Goal: Feedback & Contribution: Submit feedback/report problem

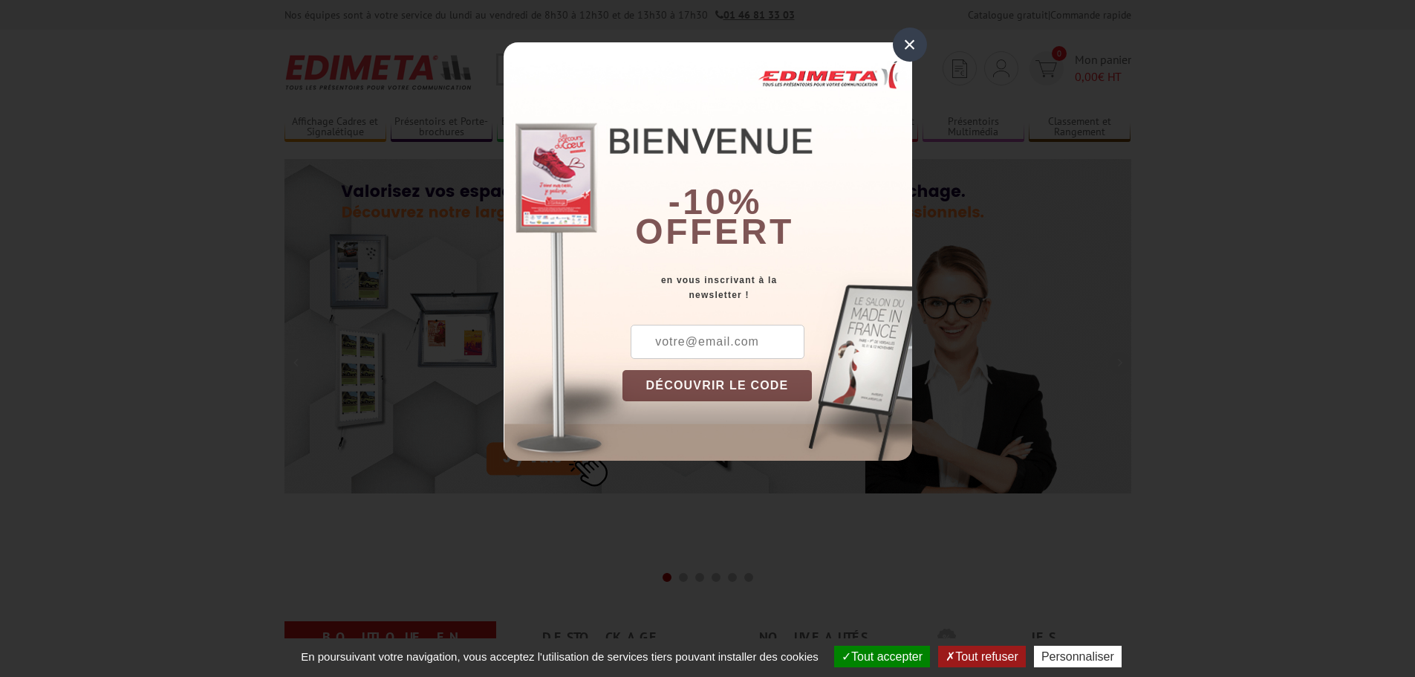
click at [904, 32] on div "×" at bounding box center [910, 44] width 34 height 34
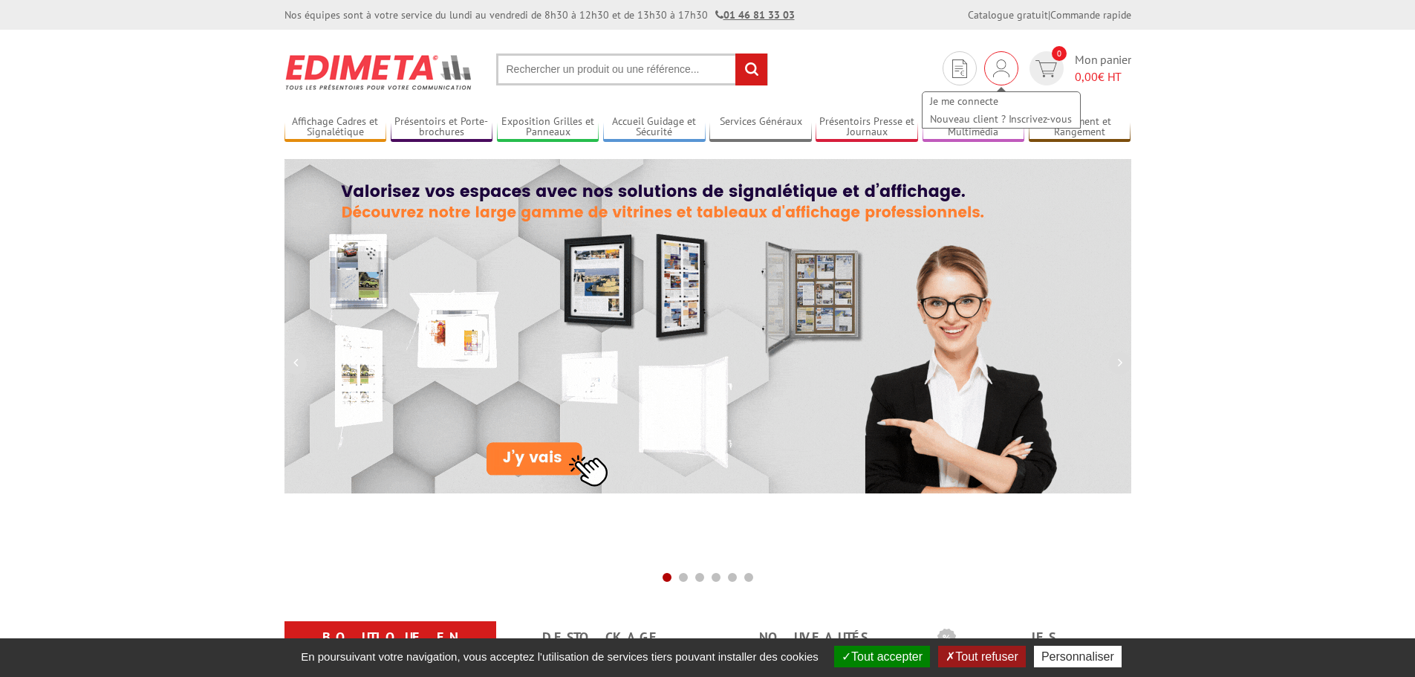
click at [995, 54] on div "Je me connecte Nouveau client ? Inscrivez-vous" at bounding box center [1002, 68] width 34 height 34
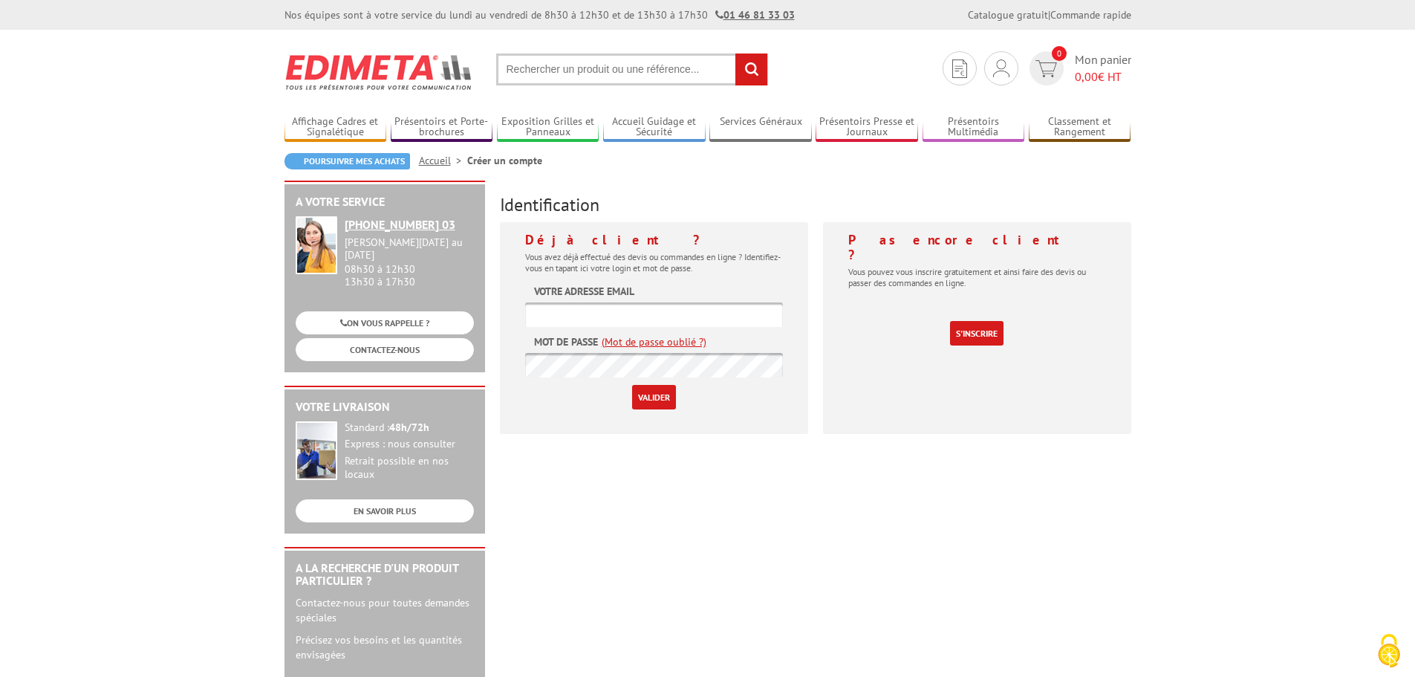
type input "nh@ag-group.be"
click at [661, 403] on input "Valider" at bounding box center [654, 397] width 44 height 25
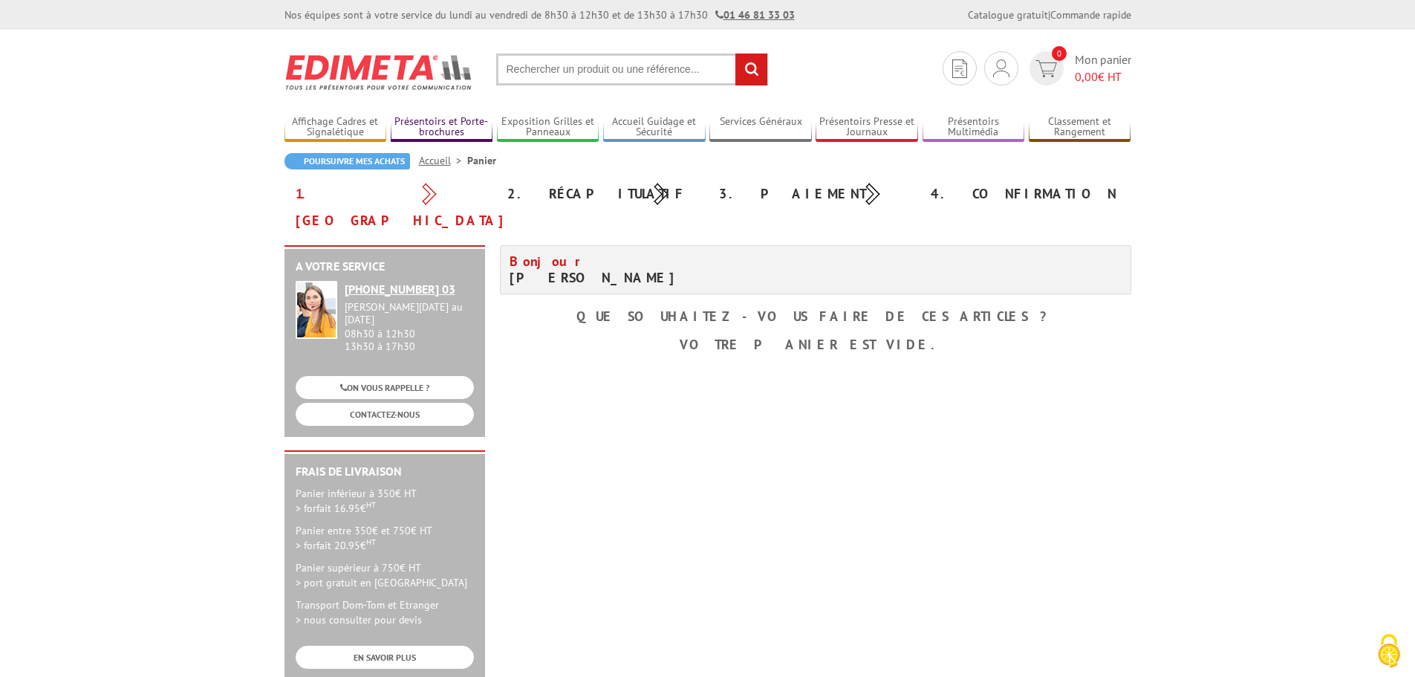
click at [443, 126] on link "Présentoirs et Porte-brochures" at bounding box center [442, 127] width 103 height 25
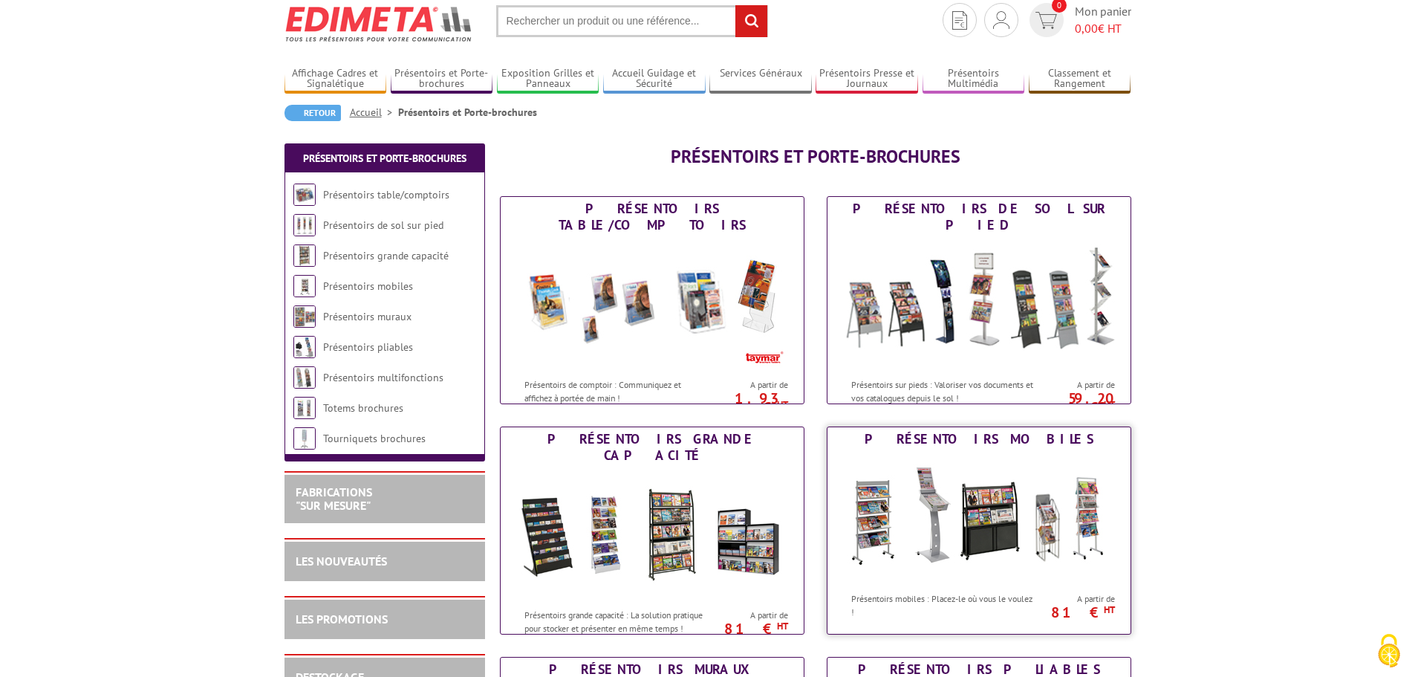
scroll to position [74, 0]
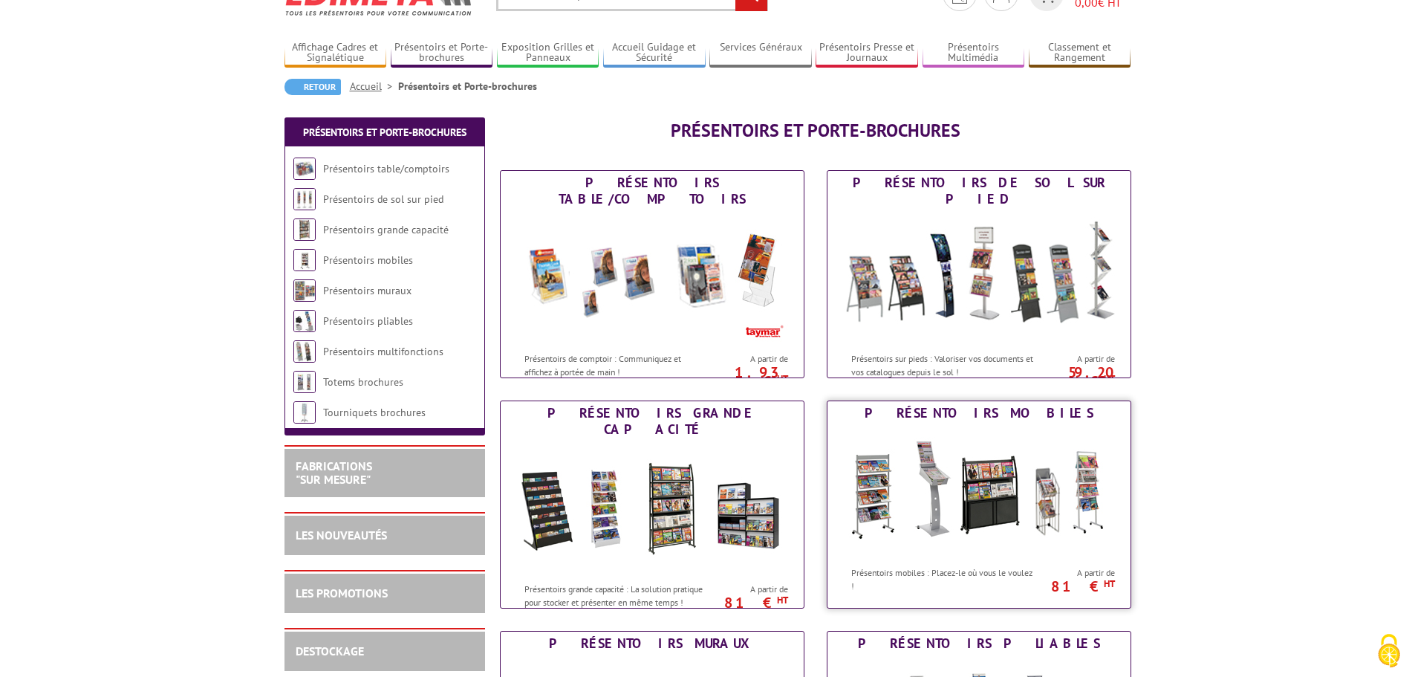
click at [919, 494] on img at bounding box center [979, 492] width 275 height 134
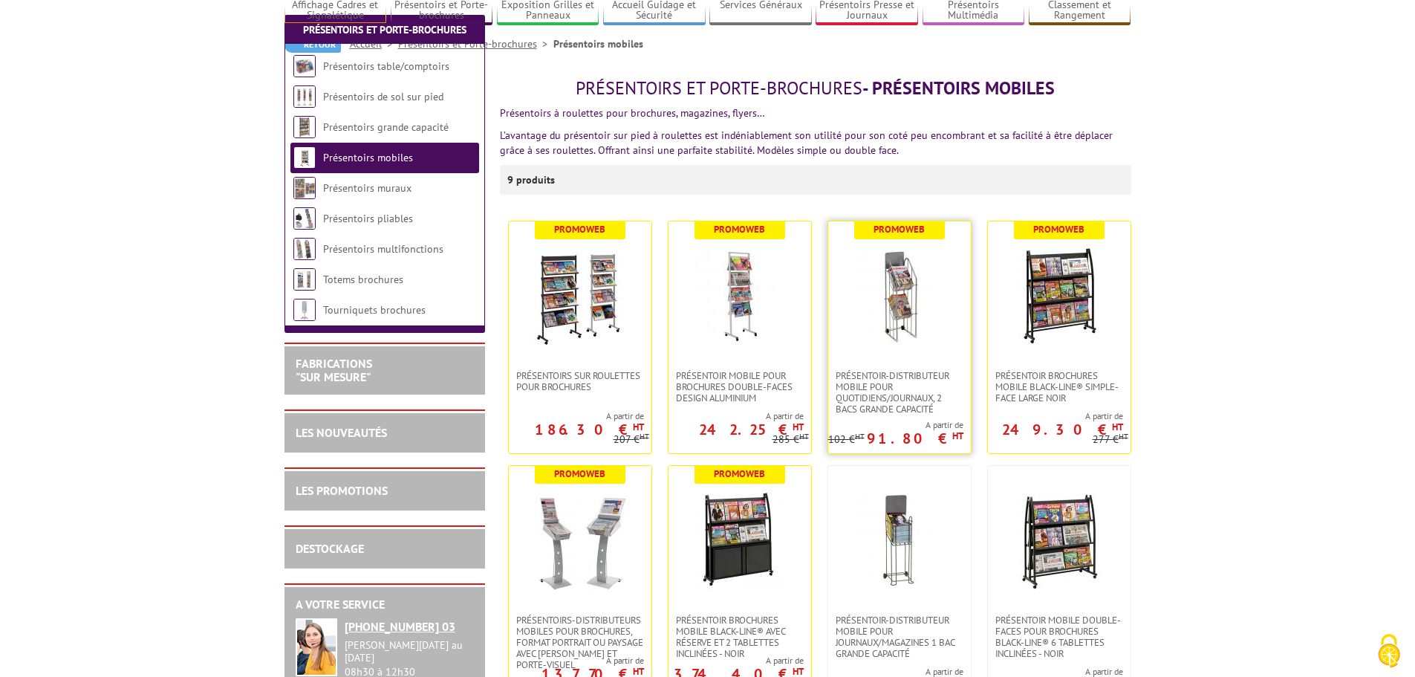
scroll to position [372, 0]
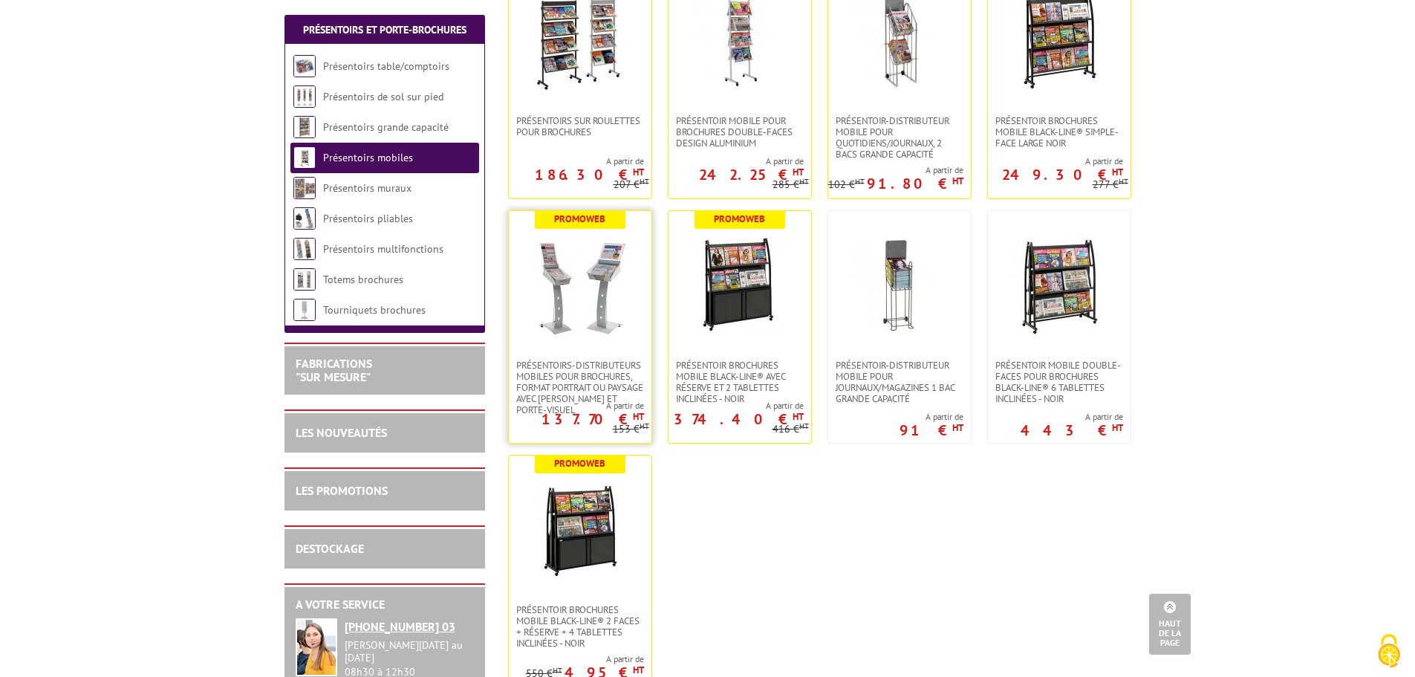
click at [557, 313] on img at bounding box center [580, 285] width 104 height 104
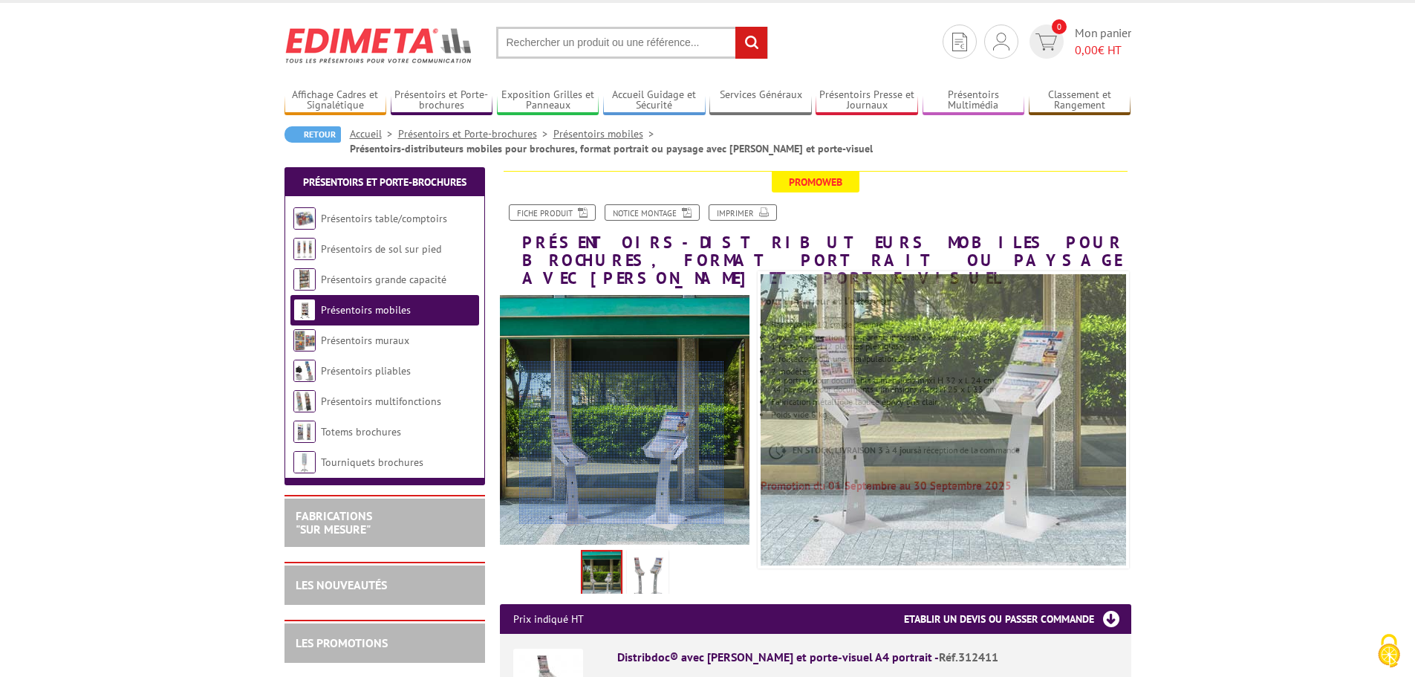
scroll to position [22, 0]
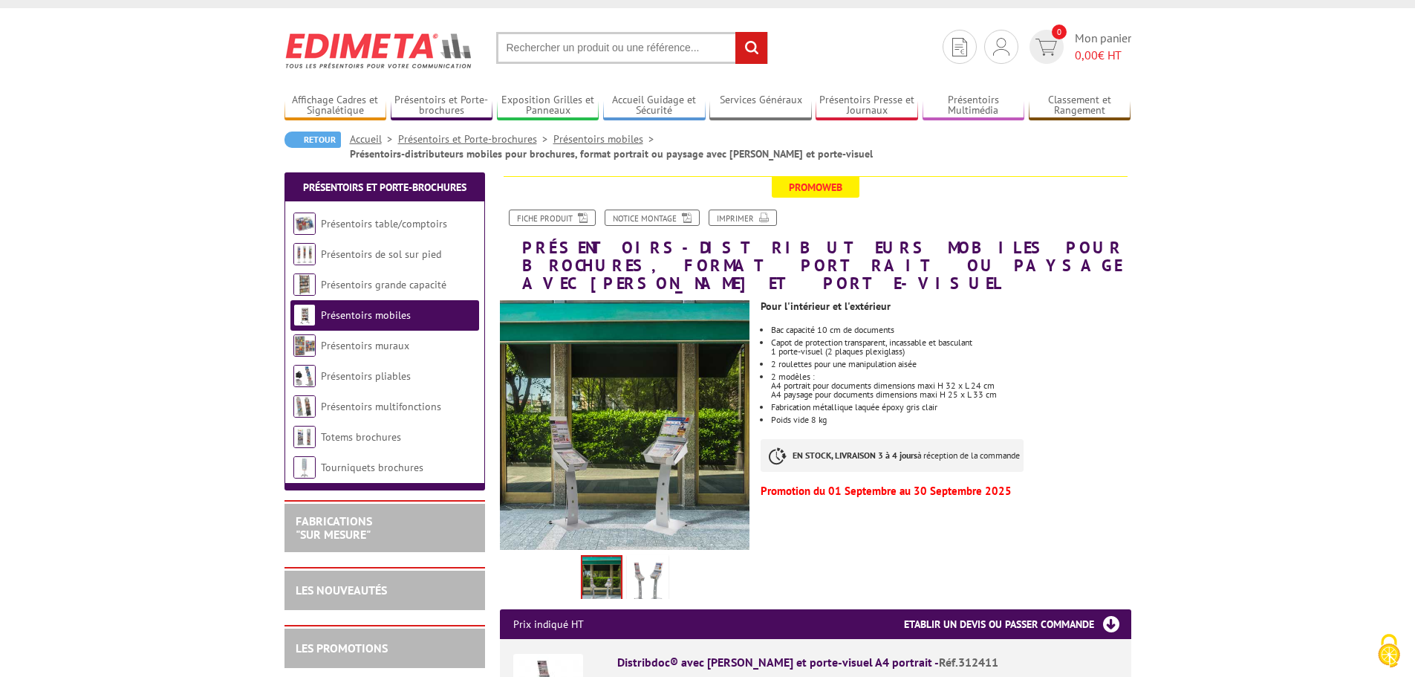
click at [466, 134] on link "Présentoirs et Porte-brochures" at bounding box center [475, 138] width 155 height 13
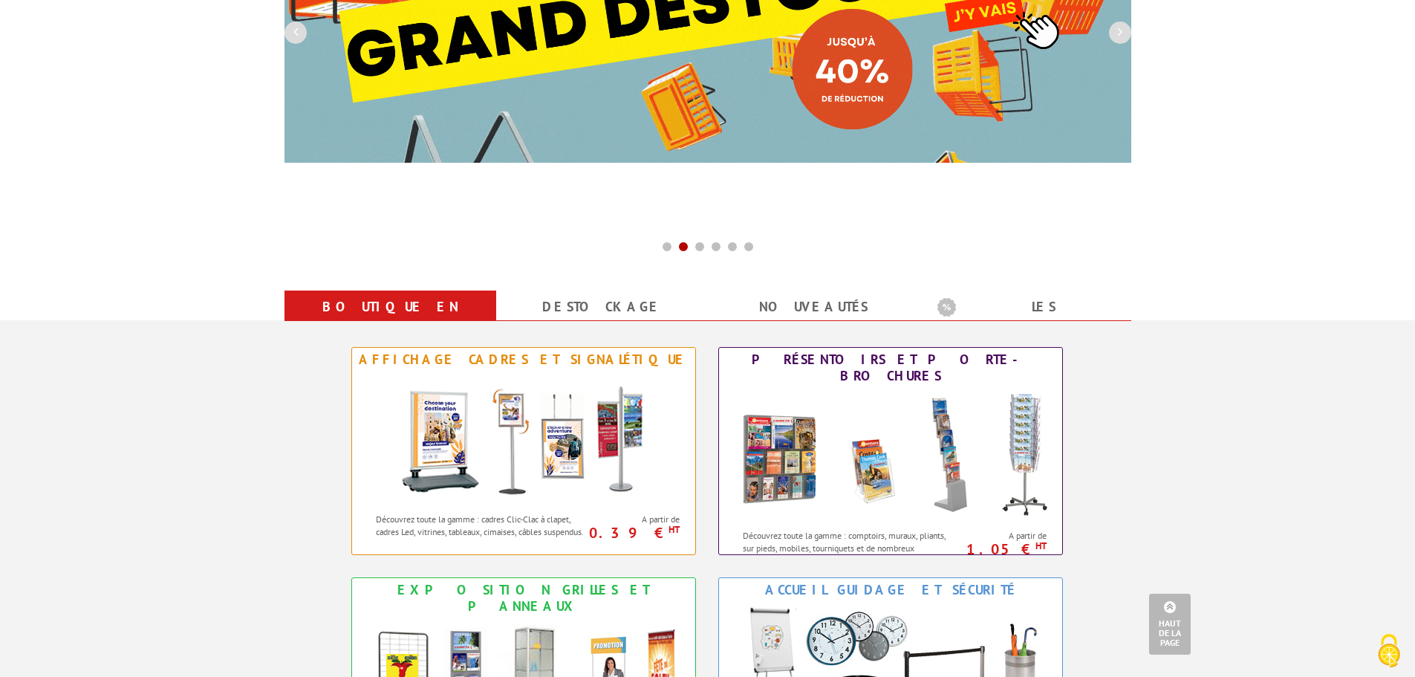
scroll to position [297, 0]
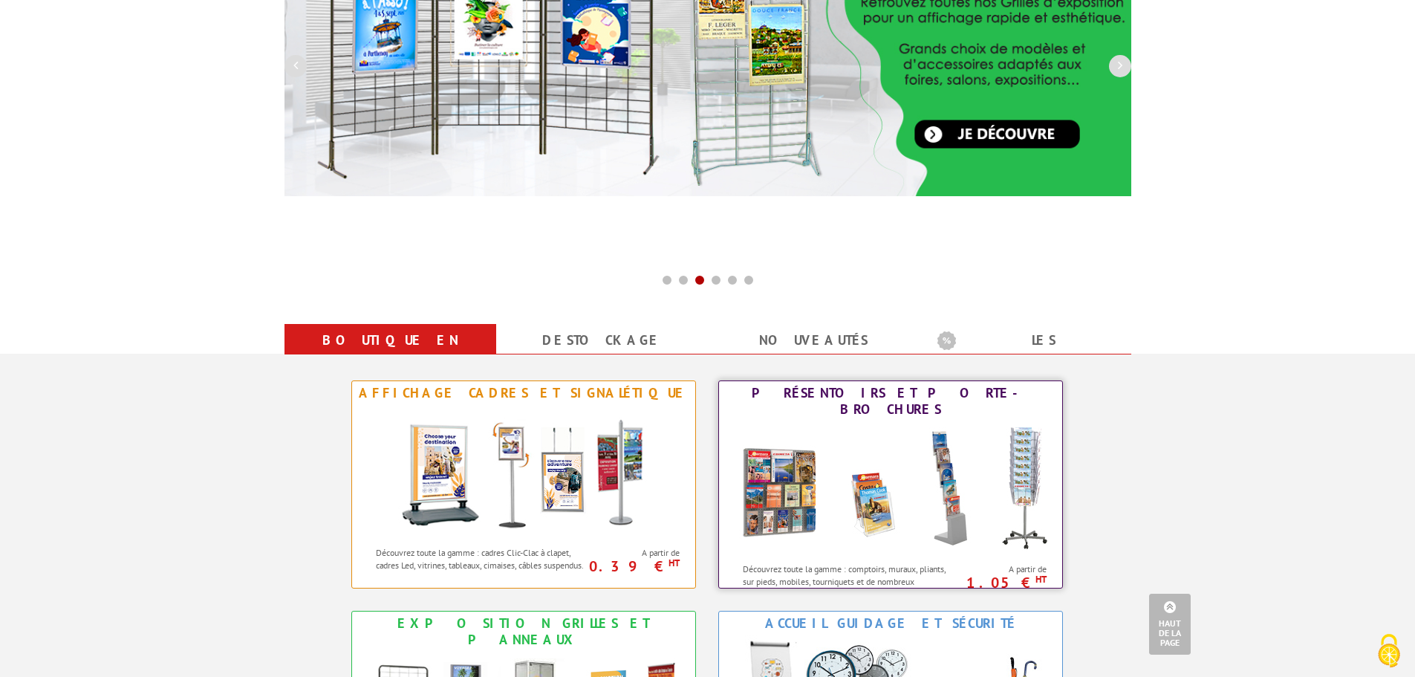
click at [820, 388] on div "Présentoirs et Porte-brochures" at bounding box center [891, 401] width 336 height 33
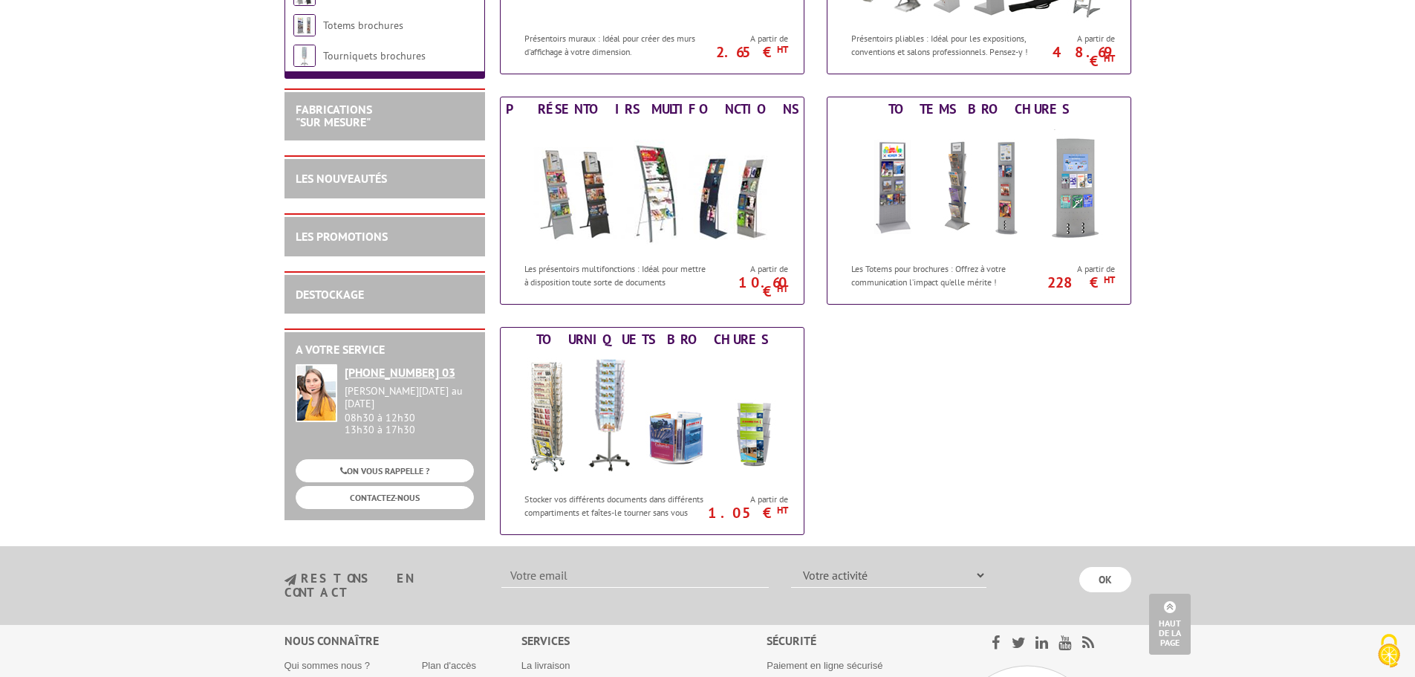
scroll to position [892, 0]
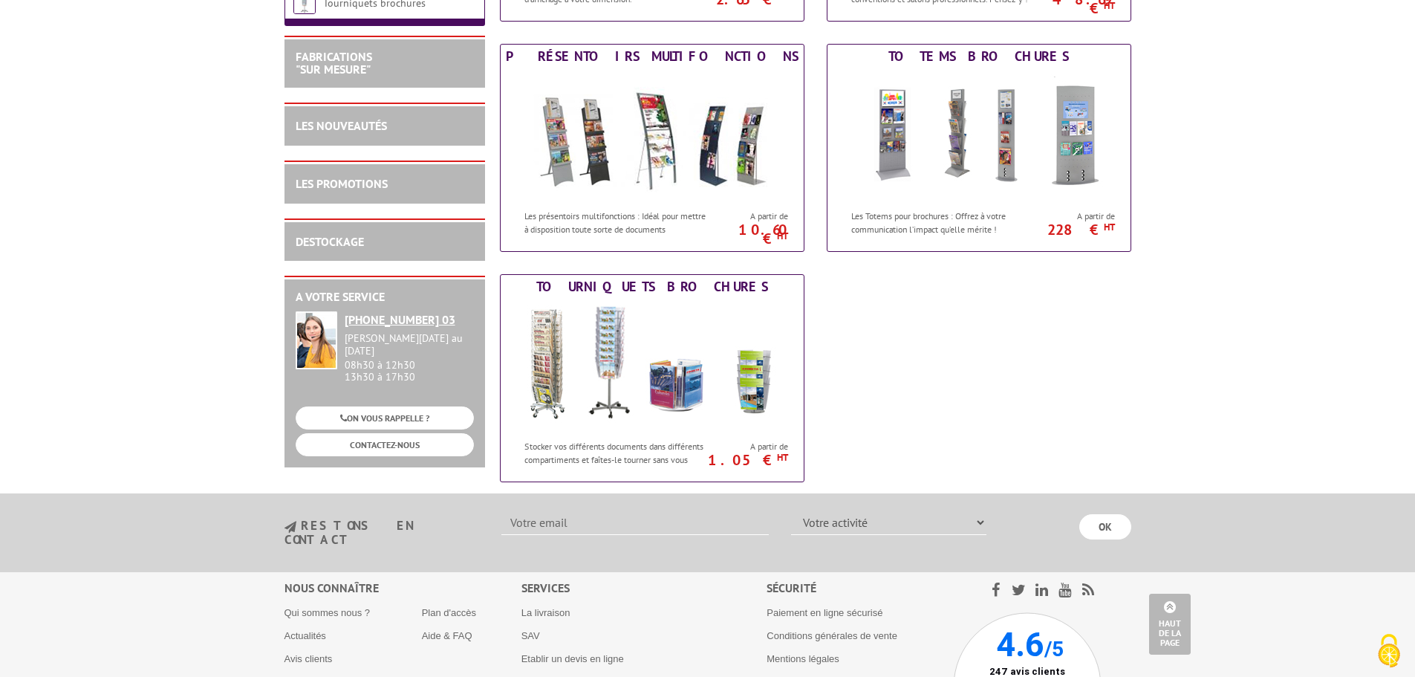
click at [148, 245] on body "Nos équipes sont à votre service du lundi au vendredi de 8h30 à 12h30 et de 13h…" at bounding box center [707, 31] width 1415 height 1846
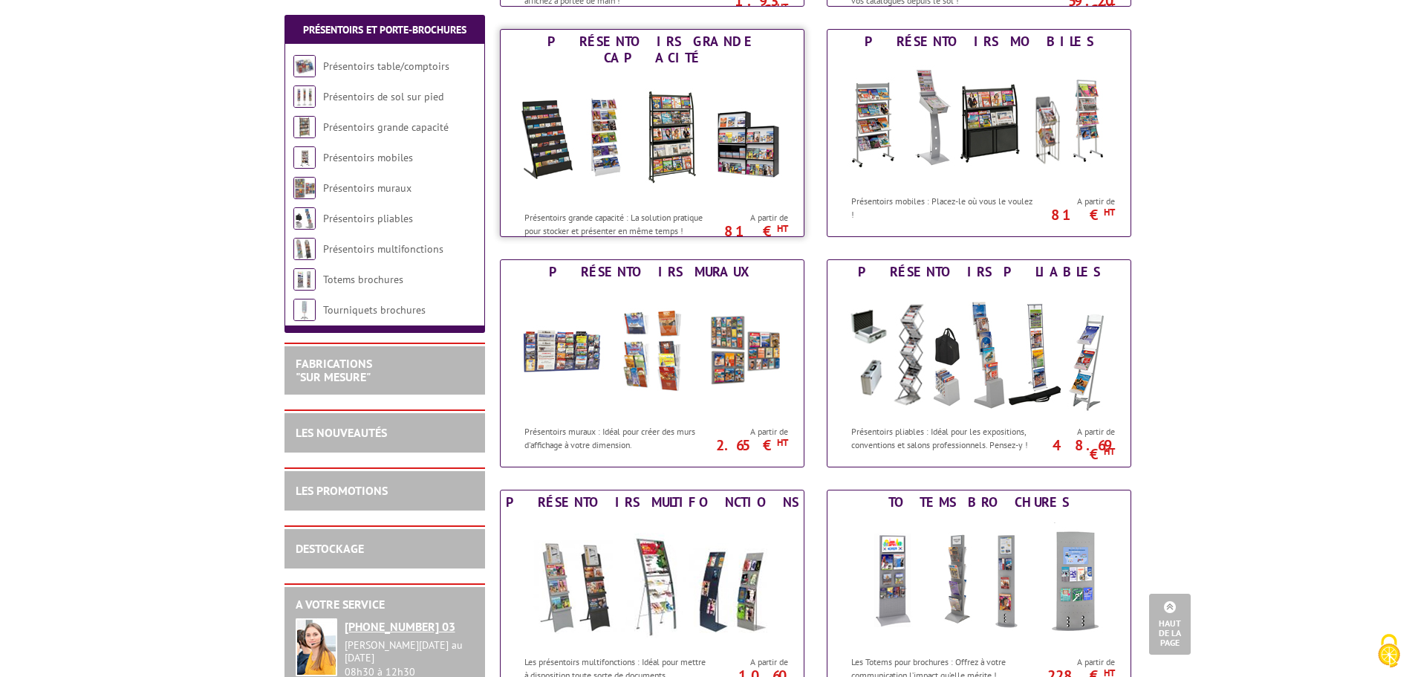
scroll to position [0, 0]
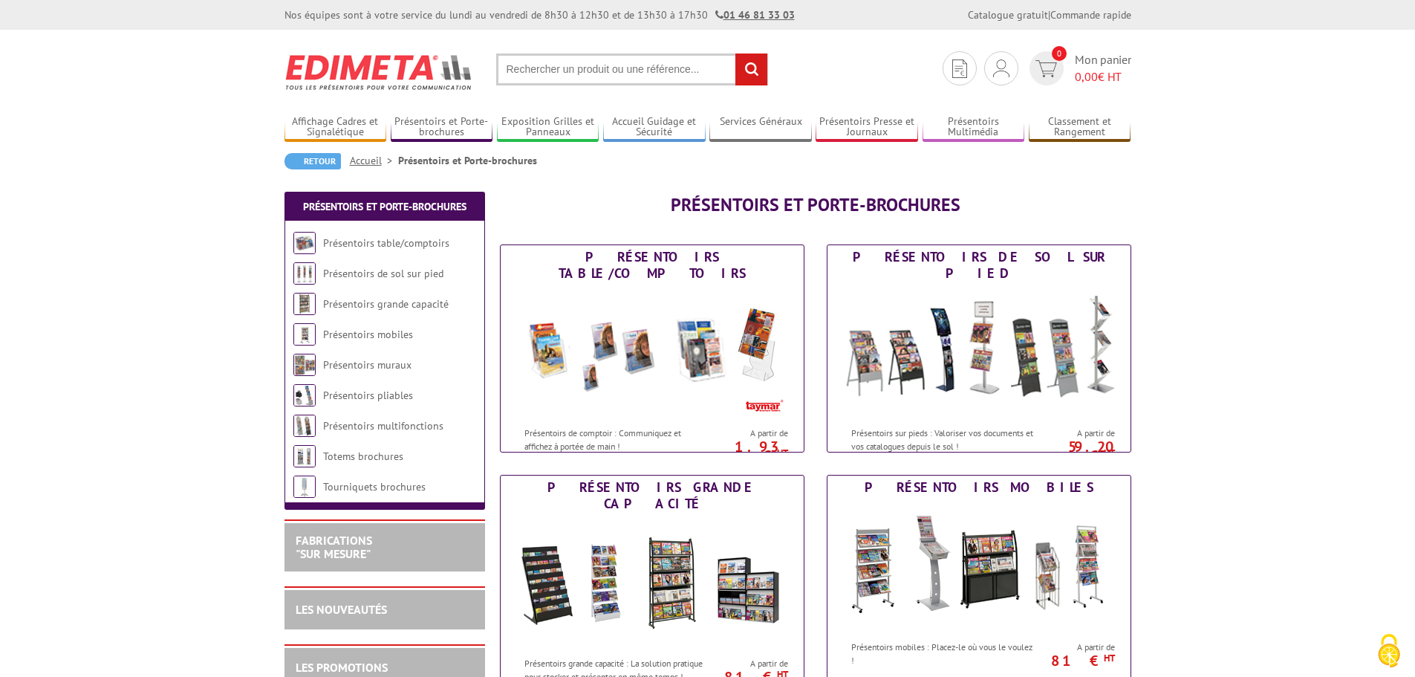
click at [597, 68] on input "text" at bounding box center [632, 69] width 272 height 32
paste input "Solayman Laqdim"
type input "Solayman Laqdim"
click at [736, 53] on input "rechercher" at bounding box center [752, 69] width 32 height 32
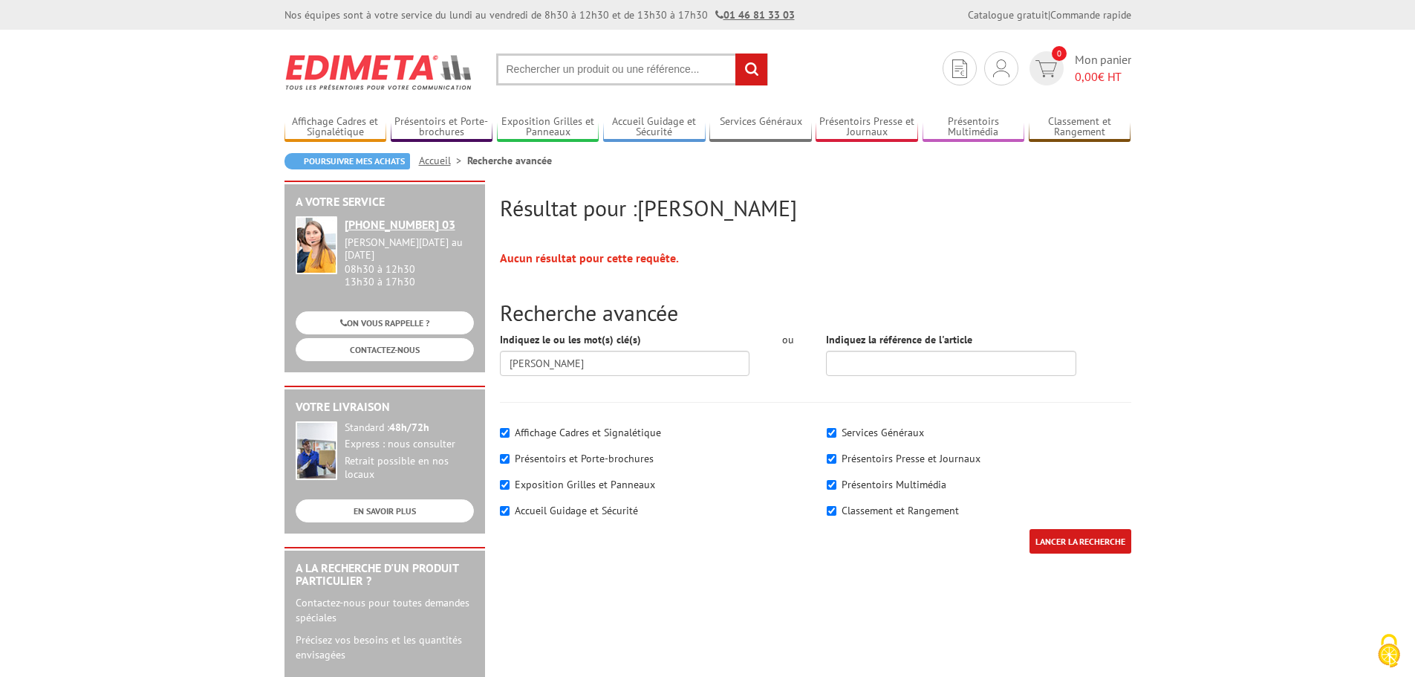
click at [597, 68] on input "text" at bounding box center [632, 69] width 272 height 32
type input "distrib doc"
click at [736, 53] on input "rechercher" at bounding box center [752, 69] width 32 height 32
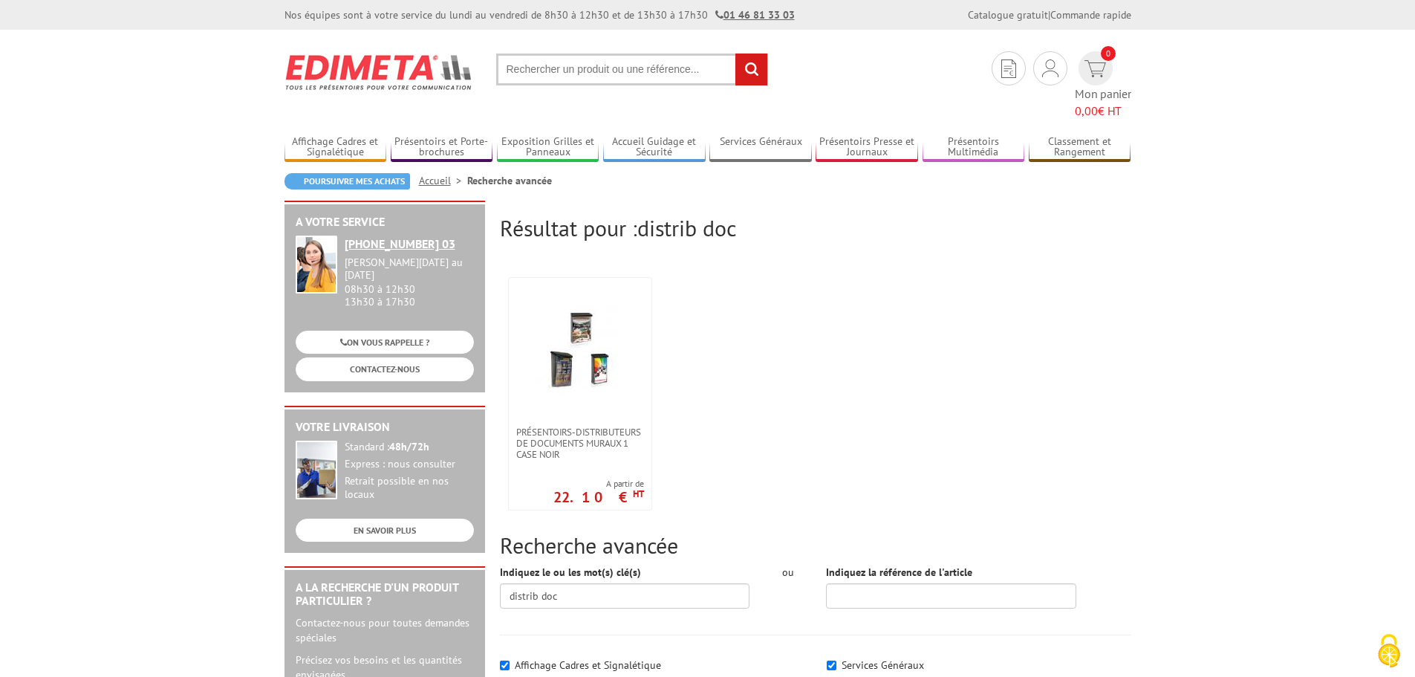
click at [597, 68] on input "text" at bounding box center [632, 69] width 272 height 32
click at [423, 65] on img at bounding box center [379, 72] width 189 height 55
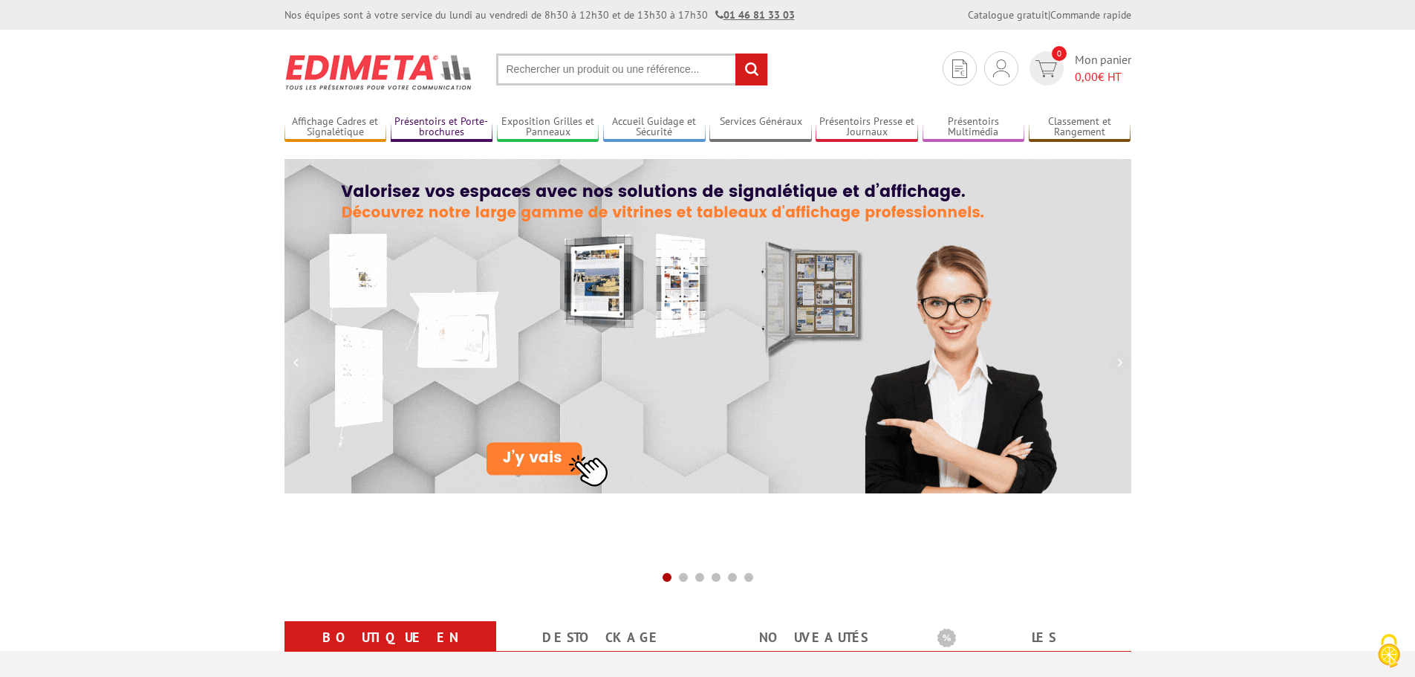
click at [464, 117] on link "Présentoirs et Porte-brochures" at bounding box center [442, 127] width 103 height 25
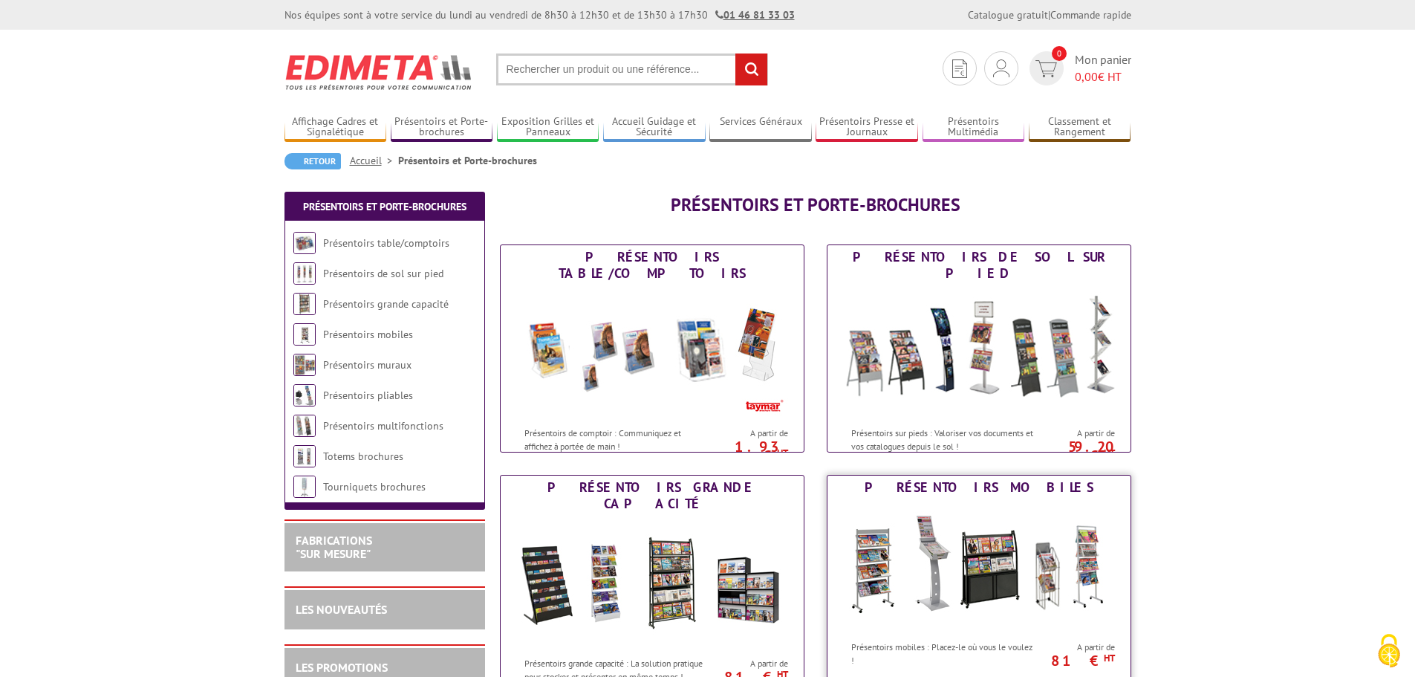
click at [934, 528] on img at bounding box center [979, 566] width 275 height 134
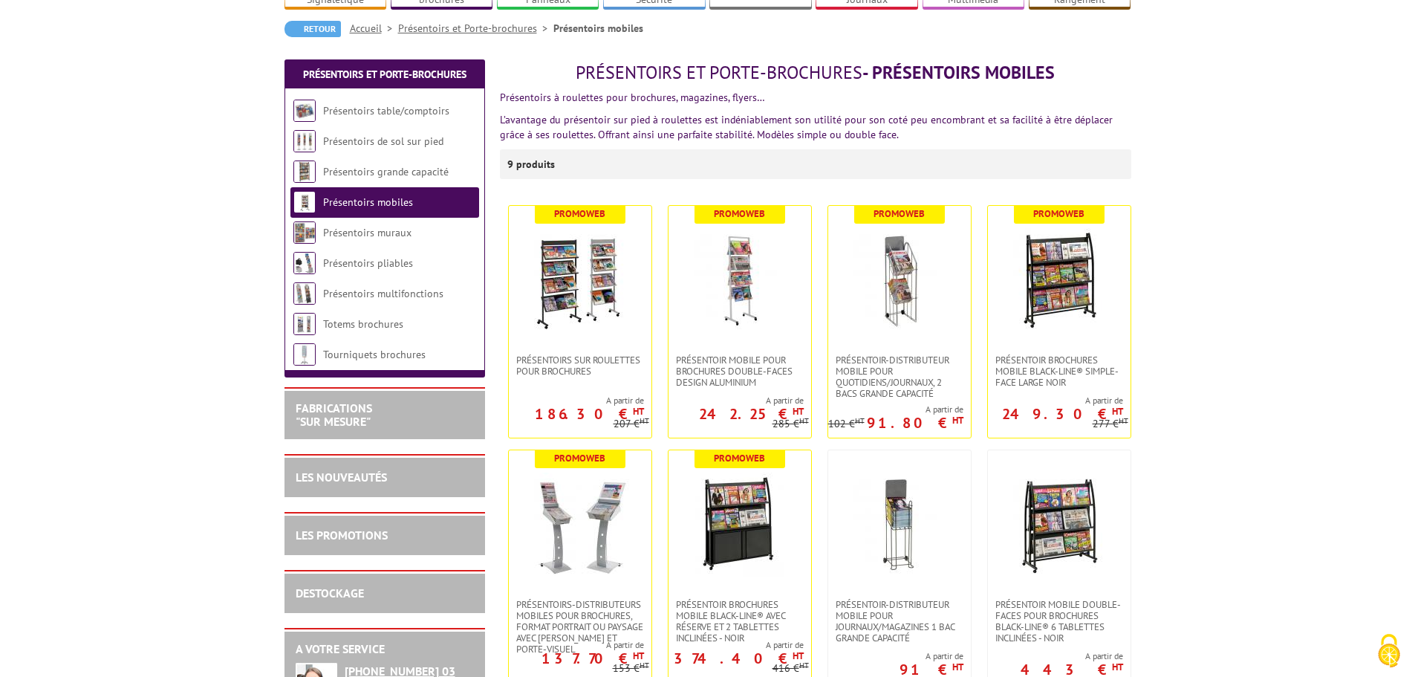
scroll to position [149, 0]
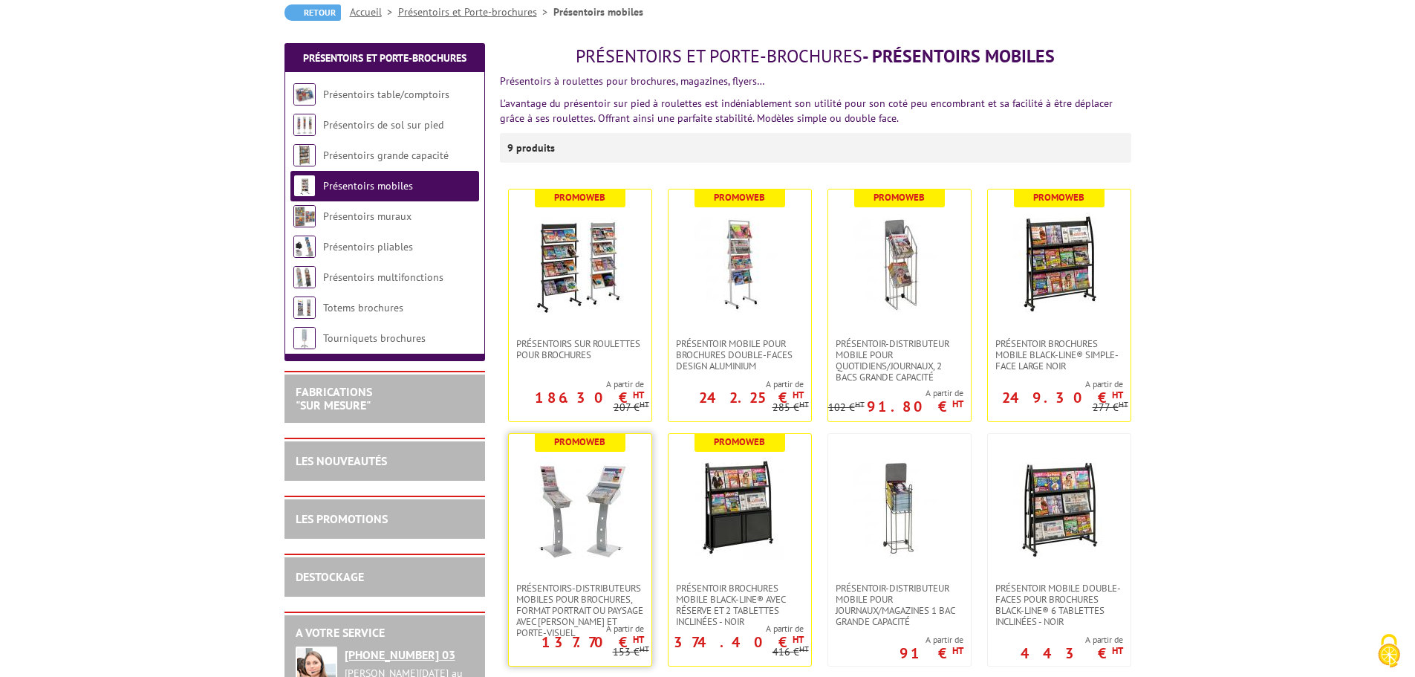
click at [573, 505] on img at bounding box center [580, 508] width 104 height 104
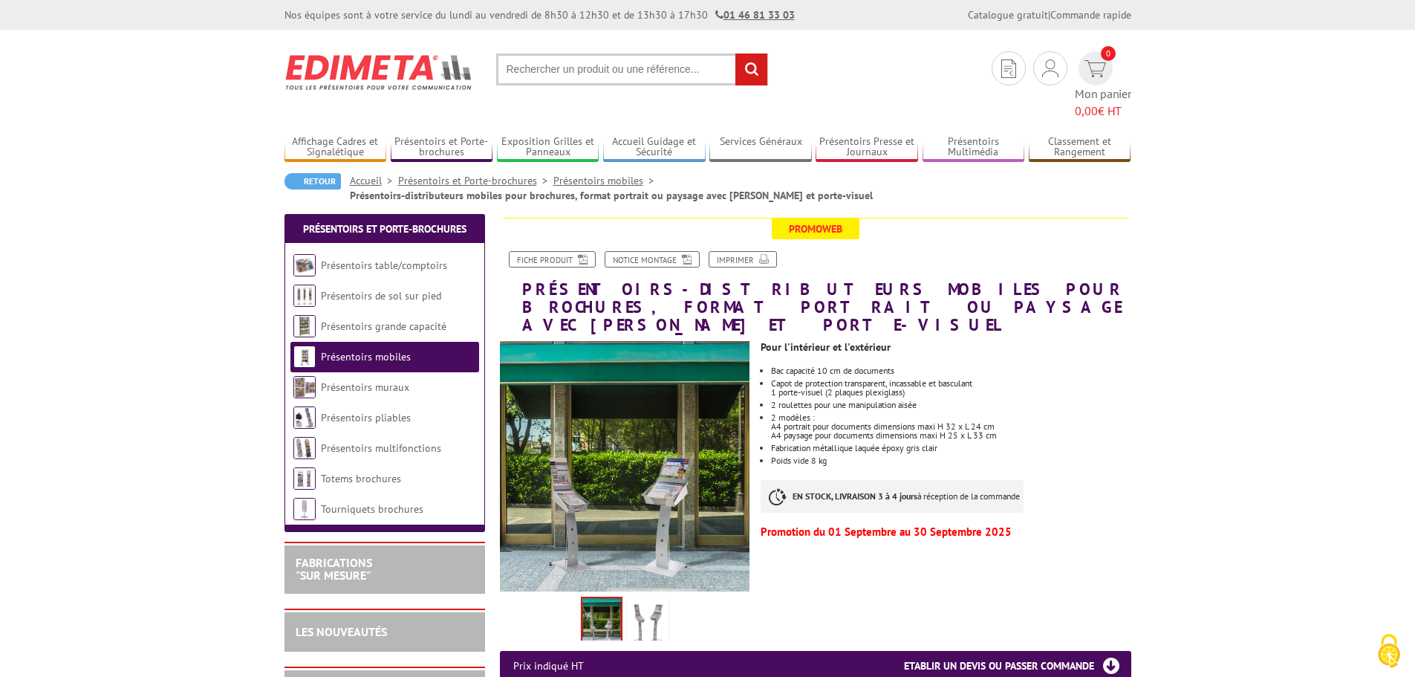
drag, startPoint x: 916, startPoint y: 349, endPoint x: 768, endPoint y: 345, distance: 148.7
click at [768, 366] on ul "Bac capacité 10 cm de documents Capot de protection transparent, incassable et …" at bounding box center [946, 415] width 370 height 99
copy li "Capot de protection transparent, incassable et basculant 1 porte-visuel (2 plaq…"
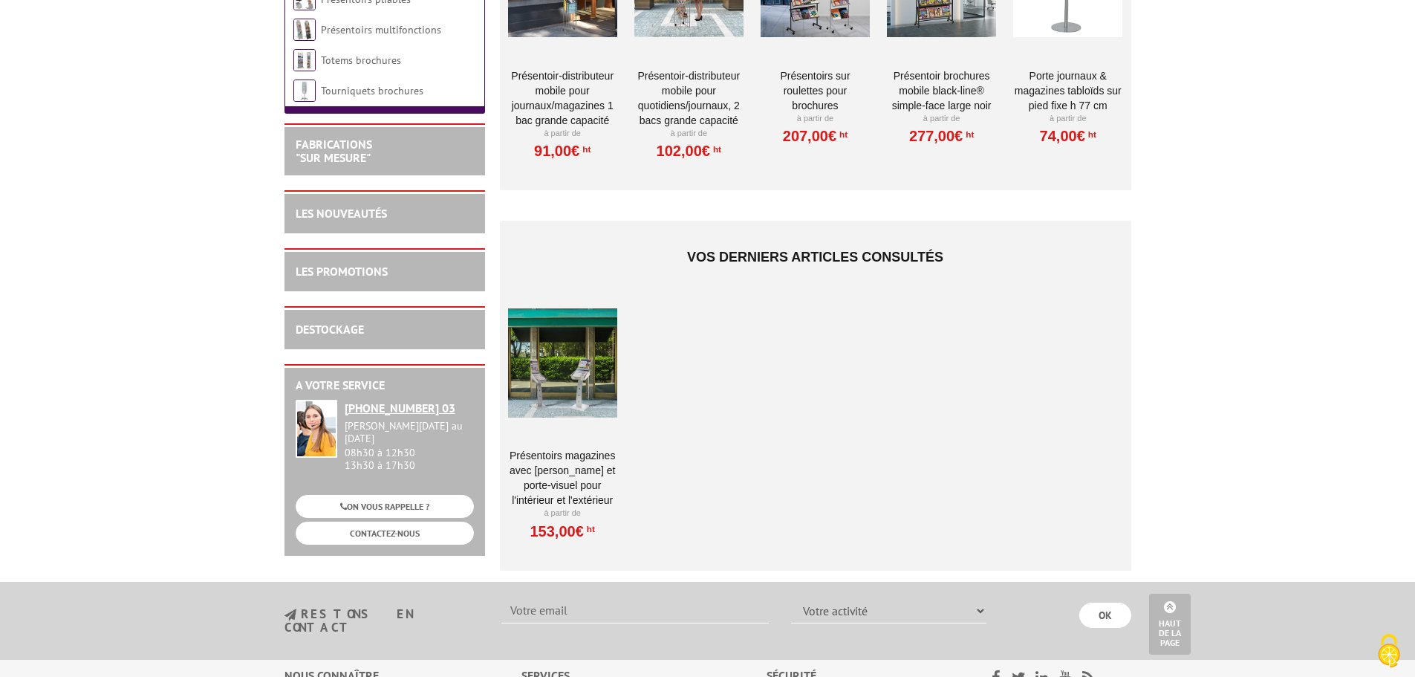
scroll to position [1560, 0]
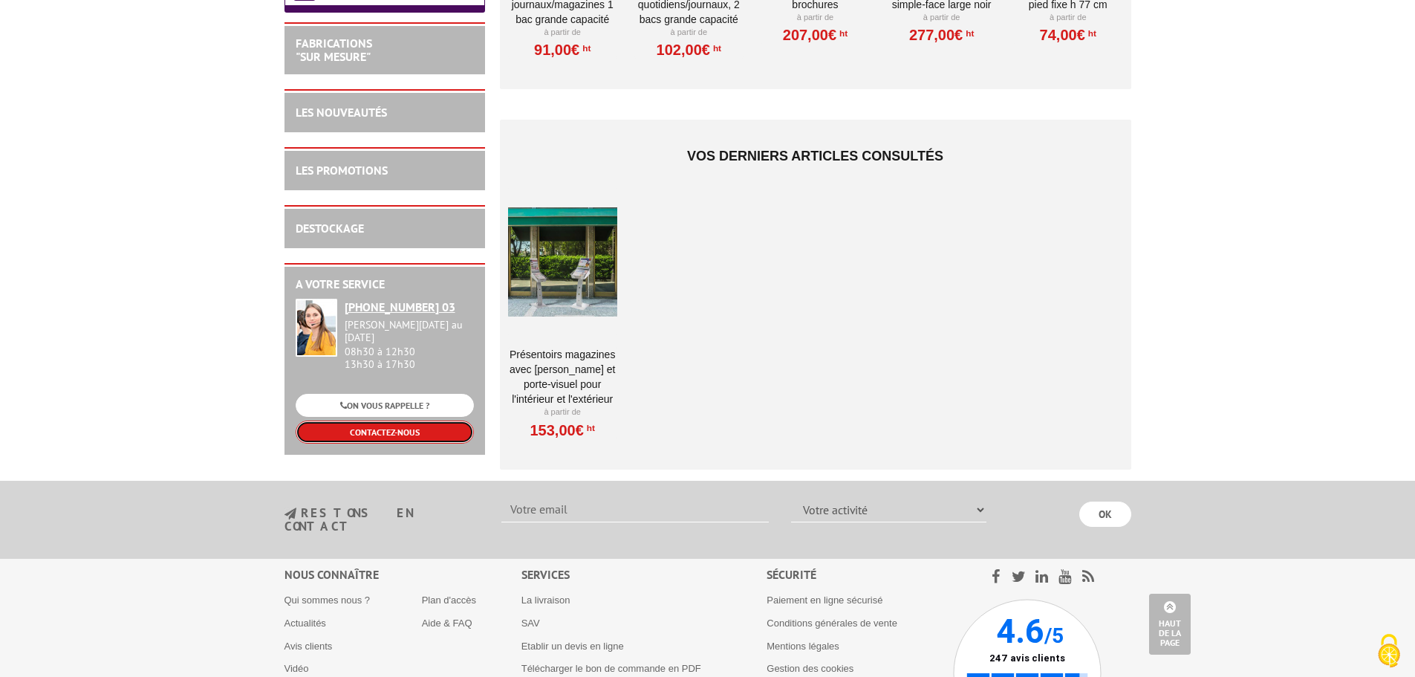
click at [392, 421] on link "CONTACTEZ-NOUS" at bounding box center [385, 432] width 178 height 23
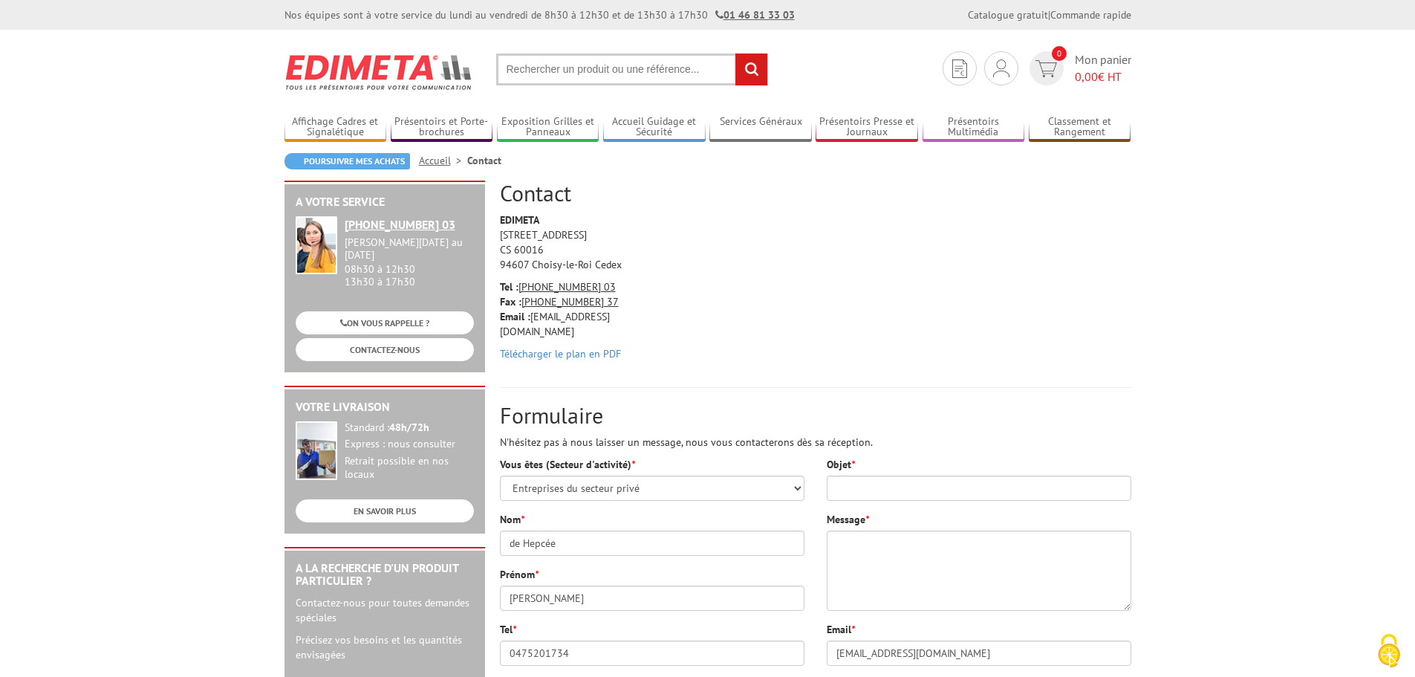
click at [558, 69] on input "text" at bounding box center [632, 69] width 272 height 32
paste input "Capot de protection transparent, incassable et basculant 1 porte-visuel (2 plaq…"
type input "Capot de protection transparent, incassable et basculant 1 porte-visuel (2 plaq…"
click at [764, 69] on input "rechercher" at bounding box center [752, 69] width 32 height 32
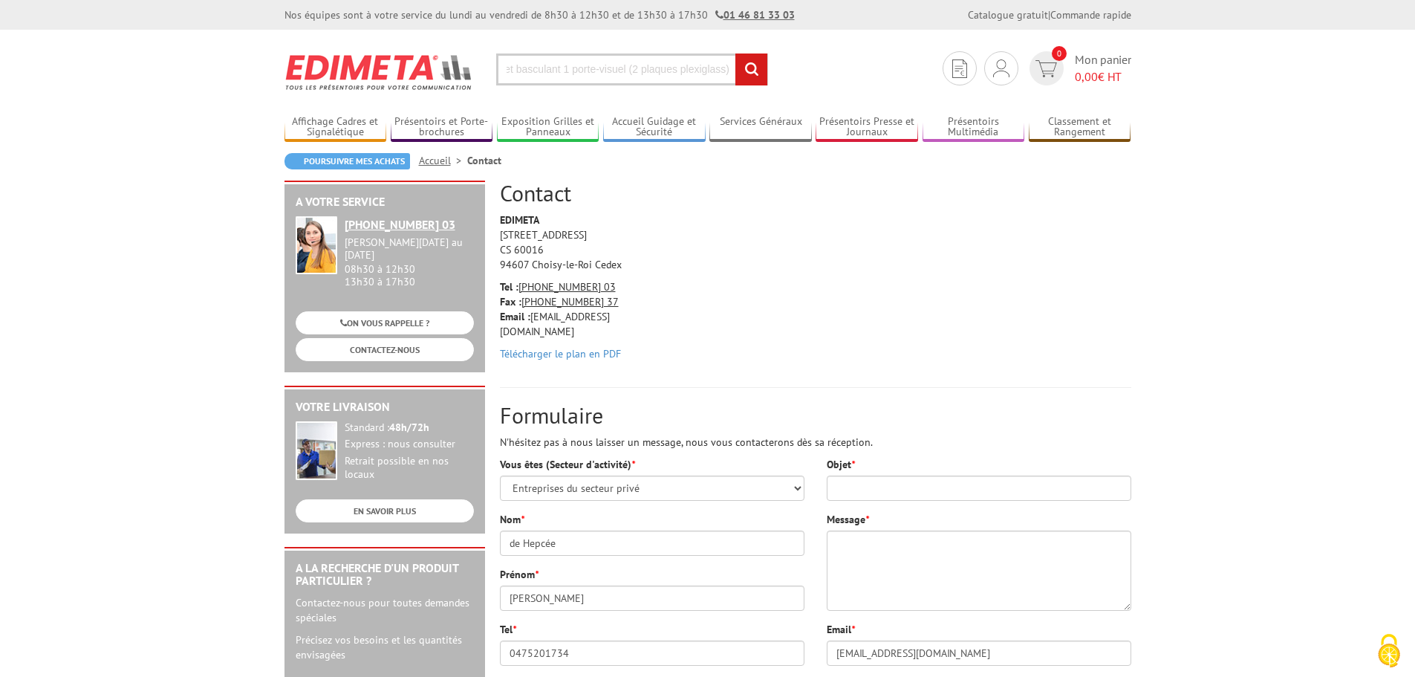
scroll to position [0, 0]
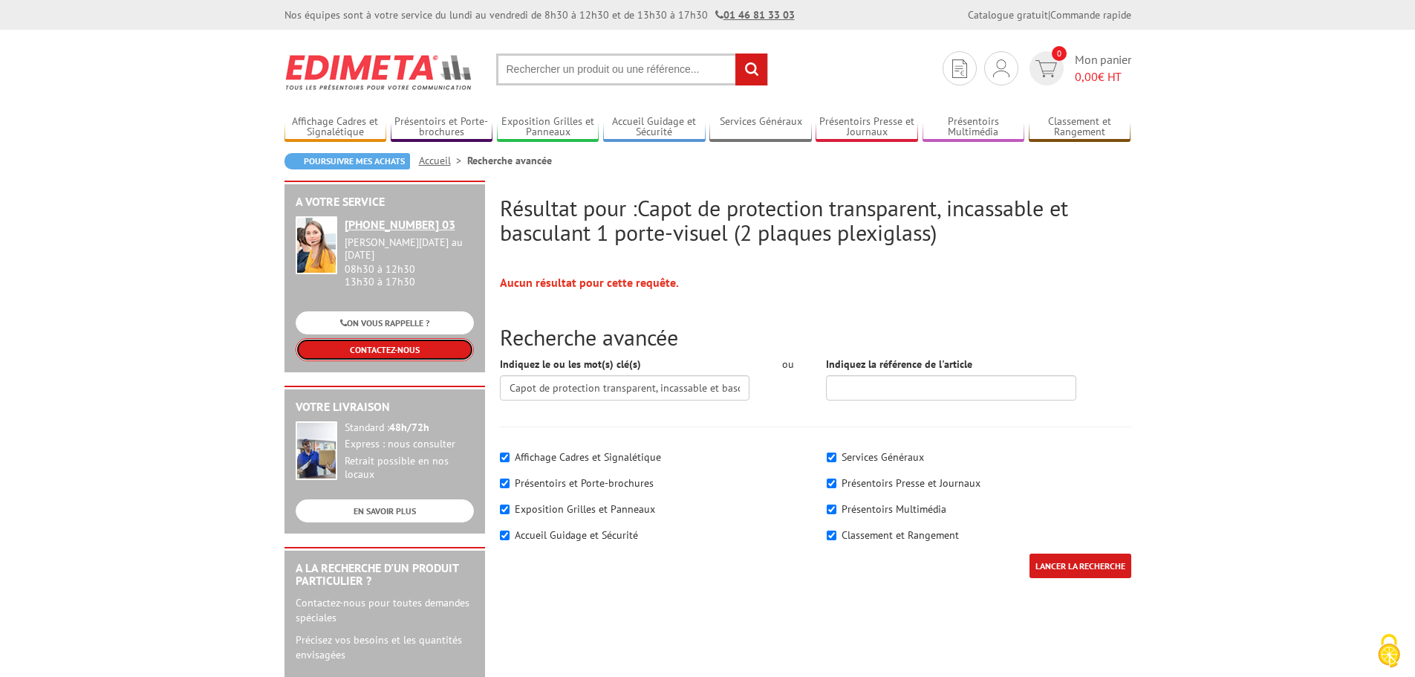
click at [342, 345] on link "CONTACTEZ-NOUS" at bounding box center [385, 349] width 178 height 23
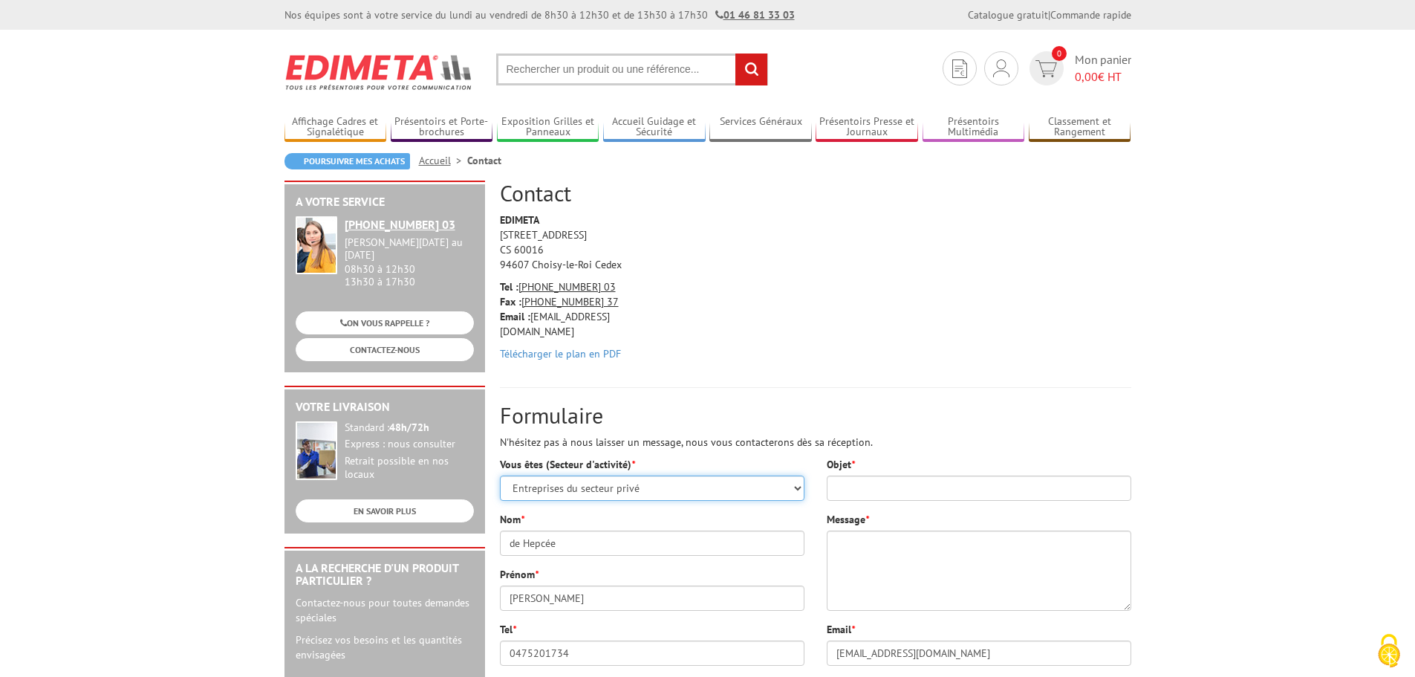
click at [687, 494] on select "Sélectionner votre statut Administrations et collectivités Magasins et commerce…" at bounding box center [652, 488] width 305 height 25
click at [500, 476] on select "Sélectionner votre statut Administrations et collectivités Magasins et commerce…" at bounding box center [652, 488] width 305 height 25
click at [862, 492] on input "Objet *" at bounding box center [979, 488] width 305 height 25
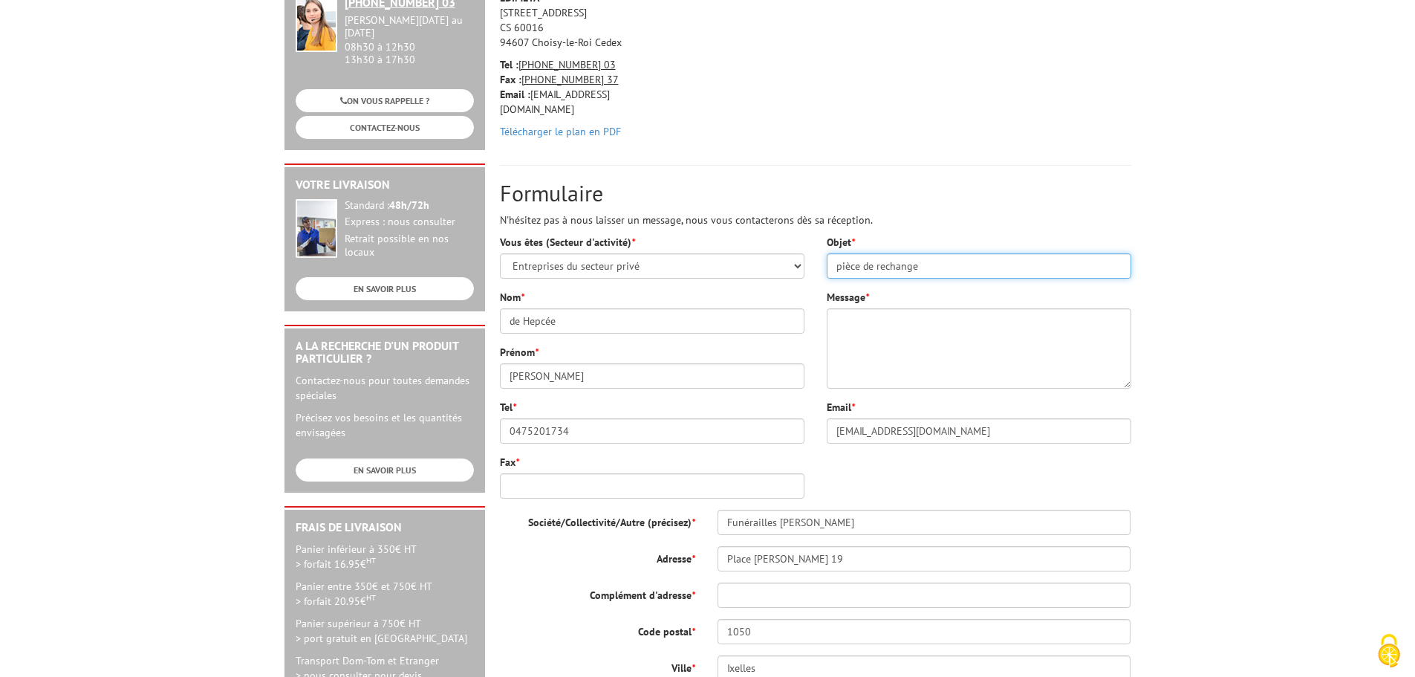
scroll to position [223, 0]
type input "pièce de rechange"
click at [964, 347] on textarea "Message *" at bounding box center [979, 348] width 305 height 80
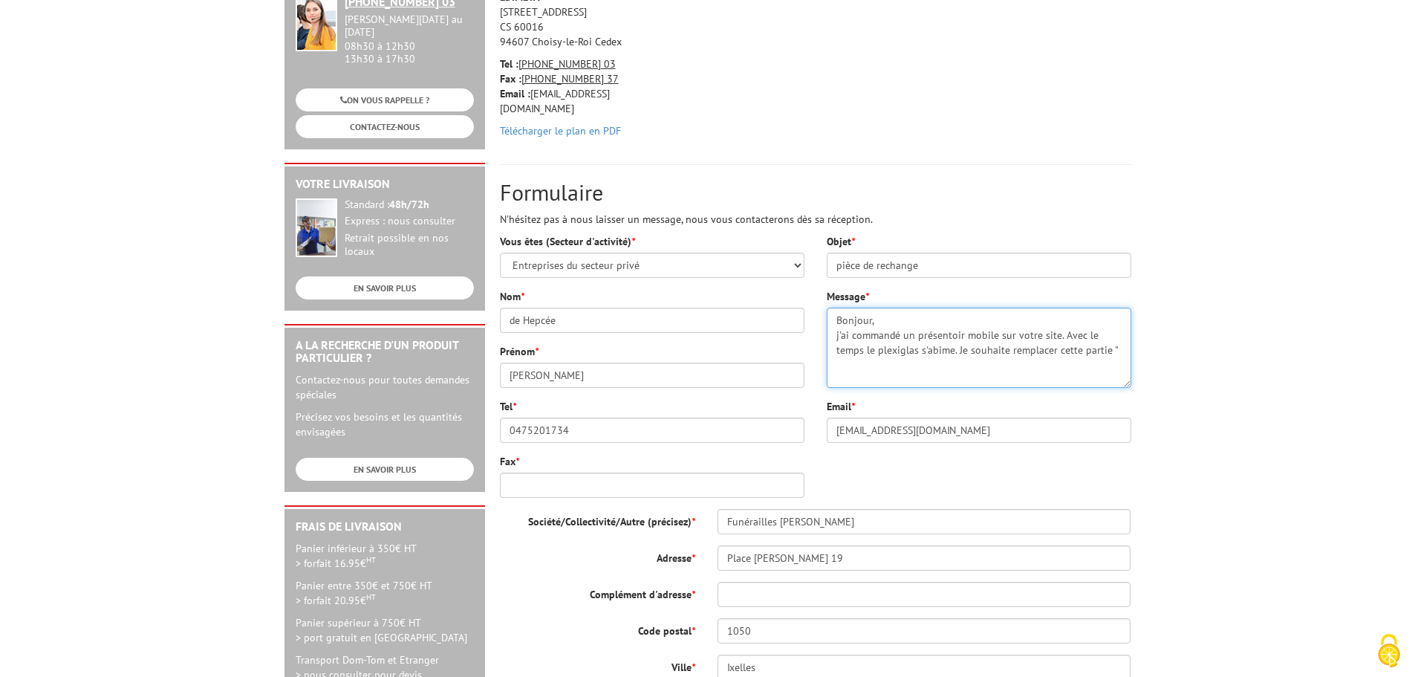
paste textarea "Capot de protection transparent, incassable et basculant 1 porte-visuel (2 plaq…"
click at [969, 331] on textarea "Bonjour, j'ai commandé un présentoir mobile sur votre site. Avec le temps le pl…" at bounding box center [979, 348] width 305 height 80
paste textarea "Réf.312422"
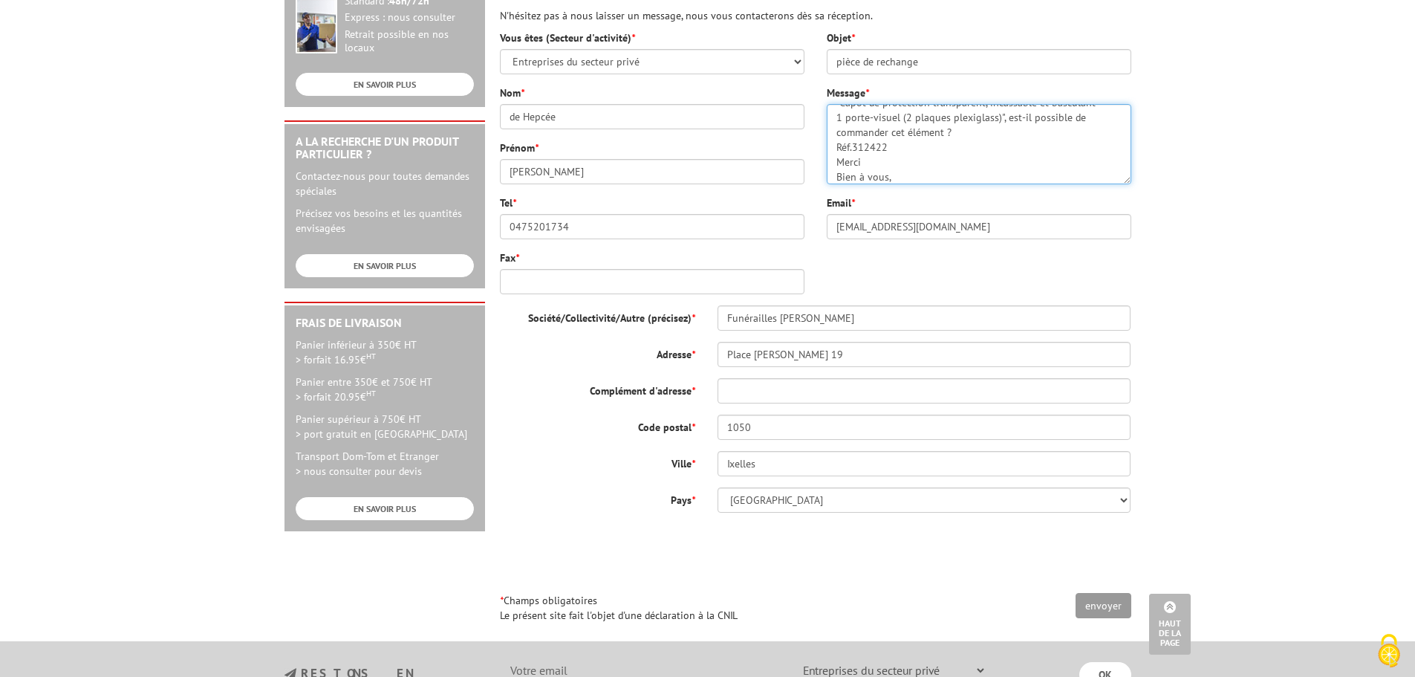
scroll to position [446, 0]
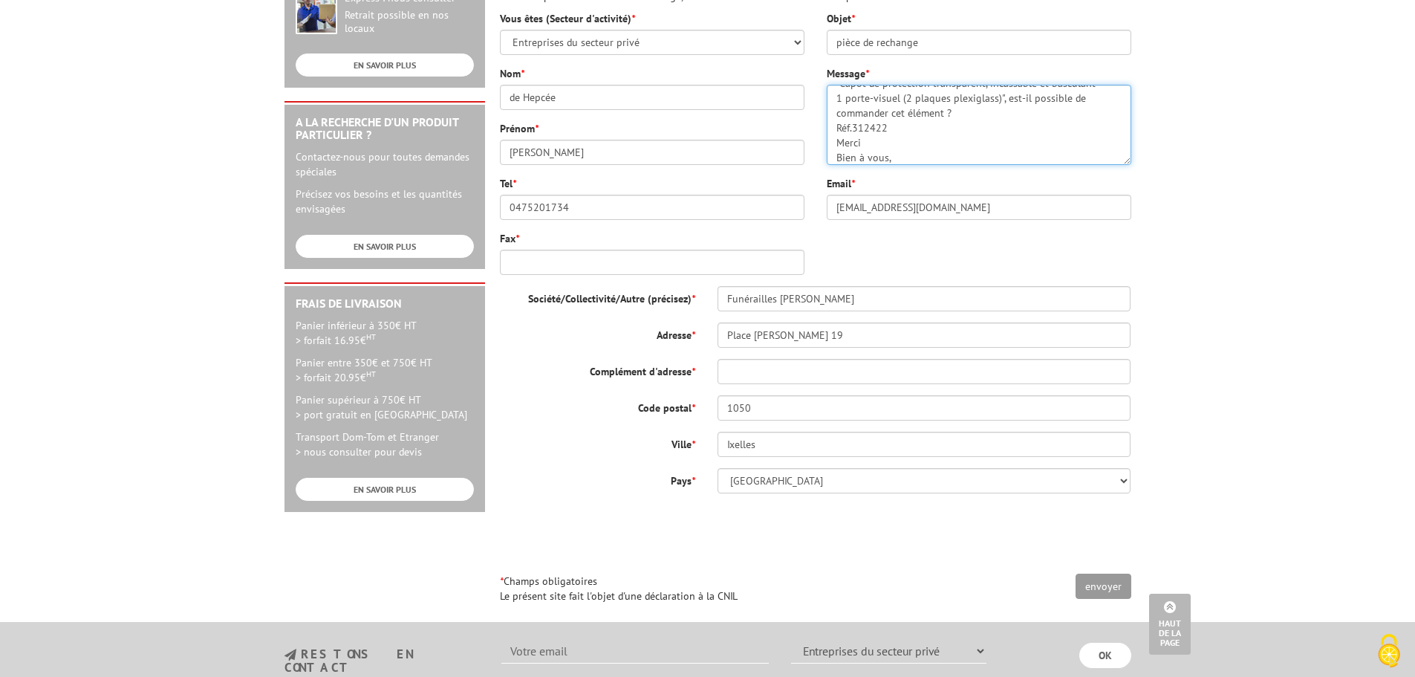
type textarea "Bonjour, j'ai commandé un présentoir mobile sur votre site. Avec le temps le pl…"
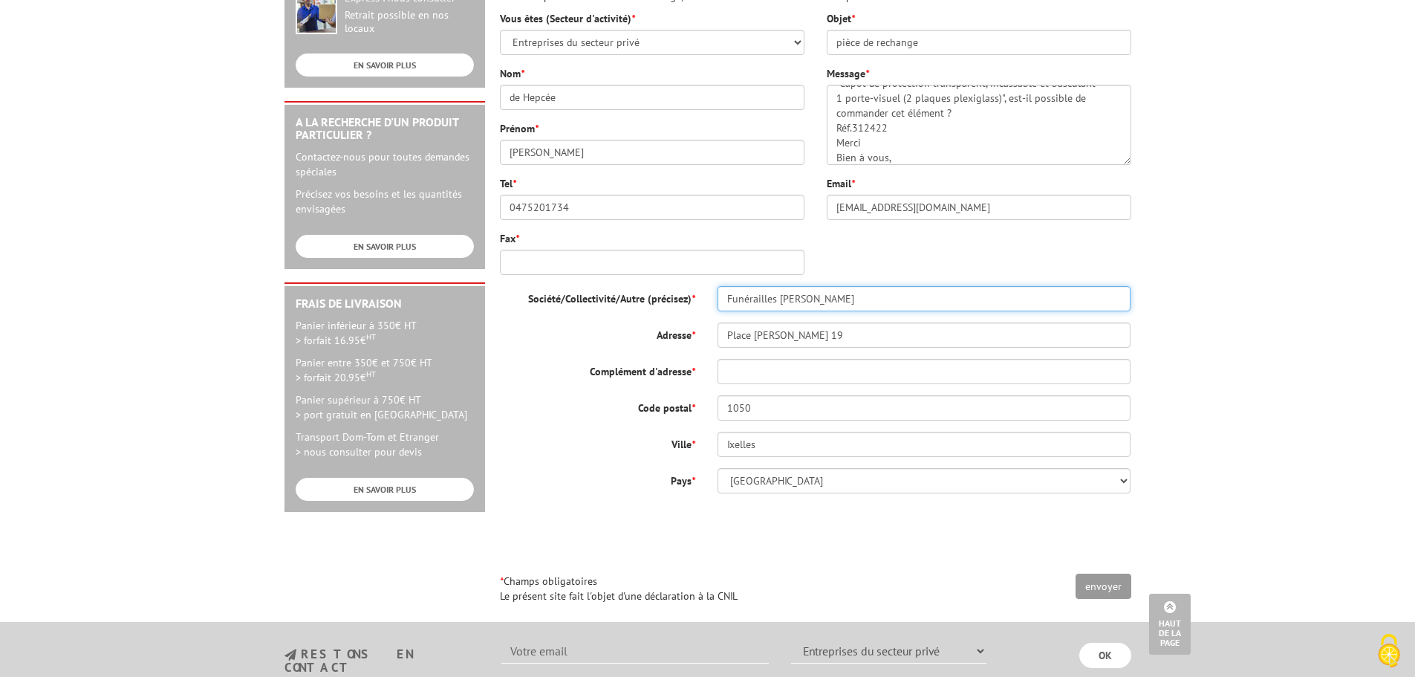
click at [839, 299] on input "Funérailles Van Gossum" at bounding box center [925, 298] width 414 height 25
type input "A&G Funeral Group srl"
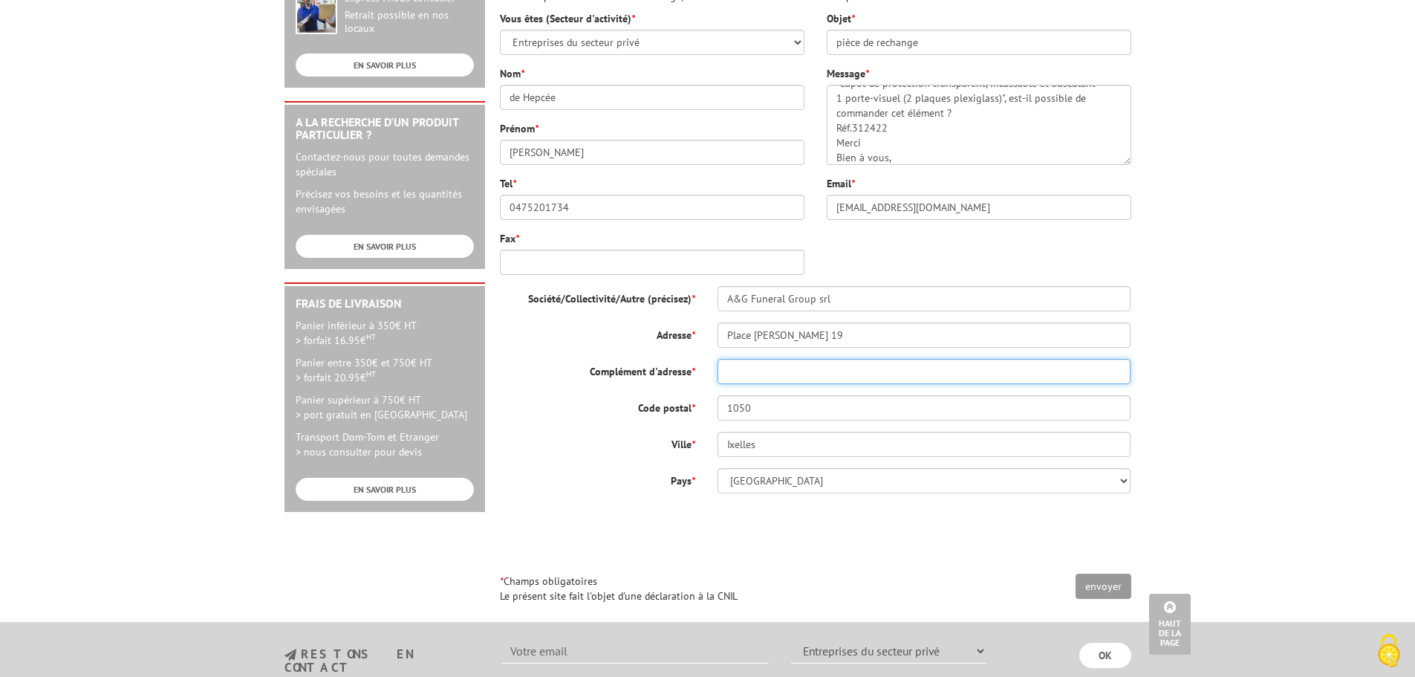
click at [757, 374] on input "Complément d'adresse *" at bounding box center [925, 371] width 414 height 25
click at [656, 537] on div at bounding box center [816, 534] width 632 height 58
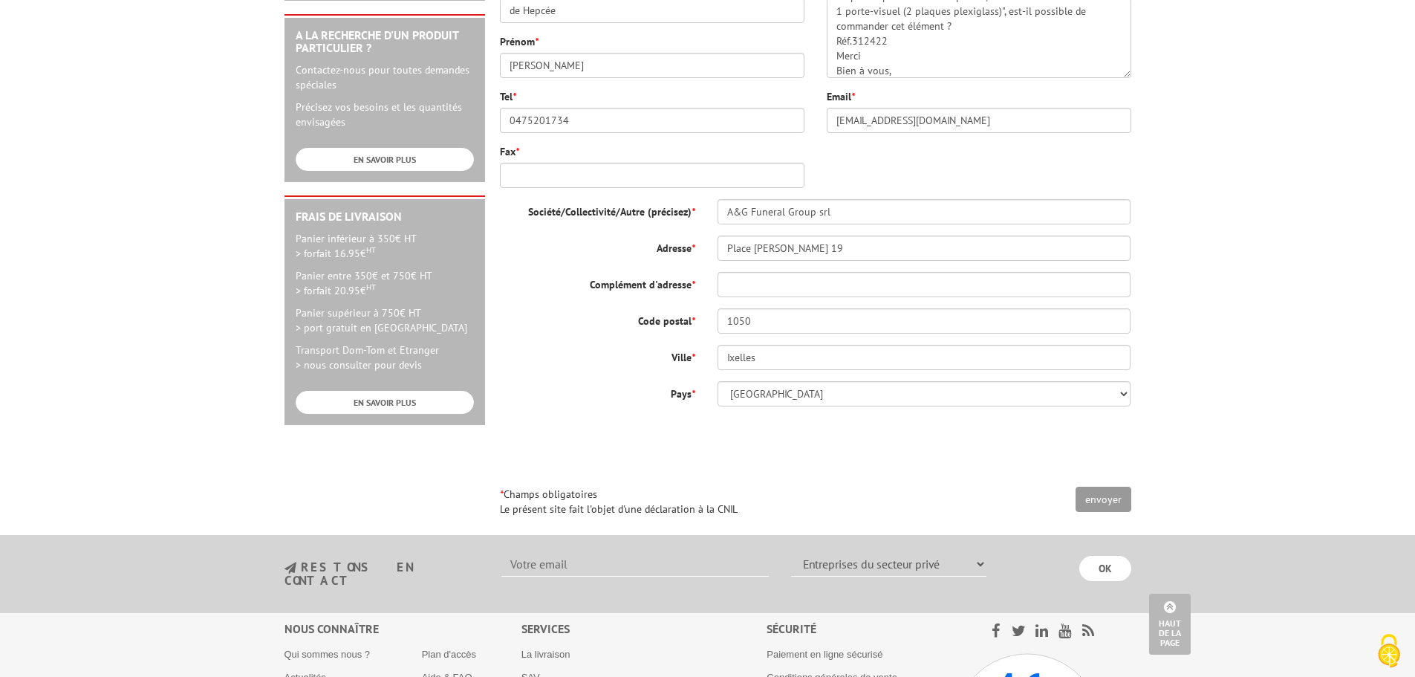
scroll to position [520, 0]
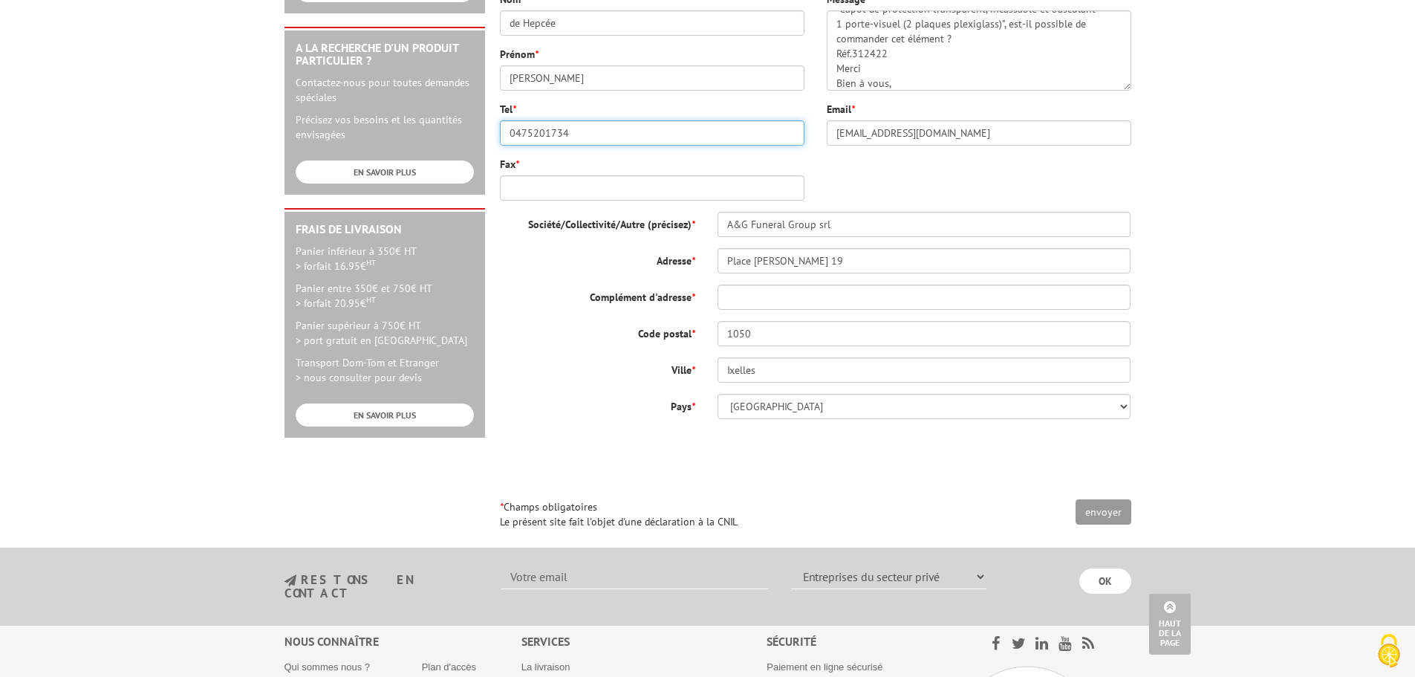
click at [516, 132] on input "0475201734" at bounding box center [652, 132] width 305 height 25
type input "0032475201734"
click at [1089, 510] on input "envoyer" at bounding box center [1104, 511] width 56 height 25
click at [689, 192] on input "Fax *" at bounding box center [652, 187] width 305 height 25
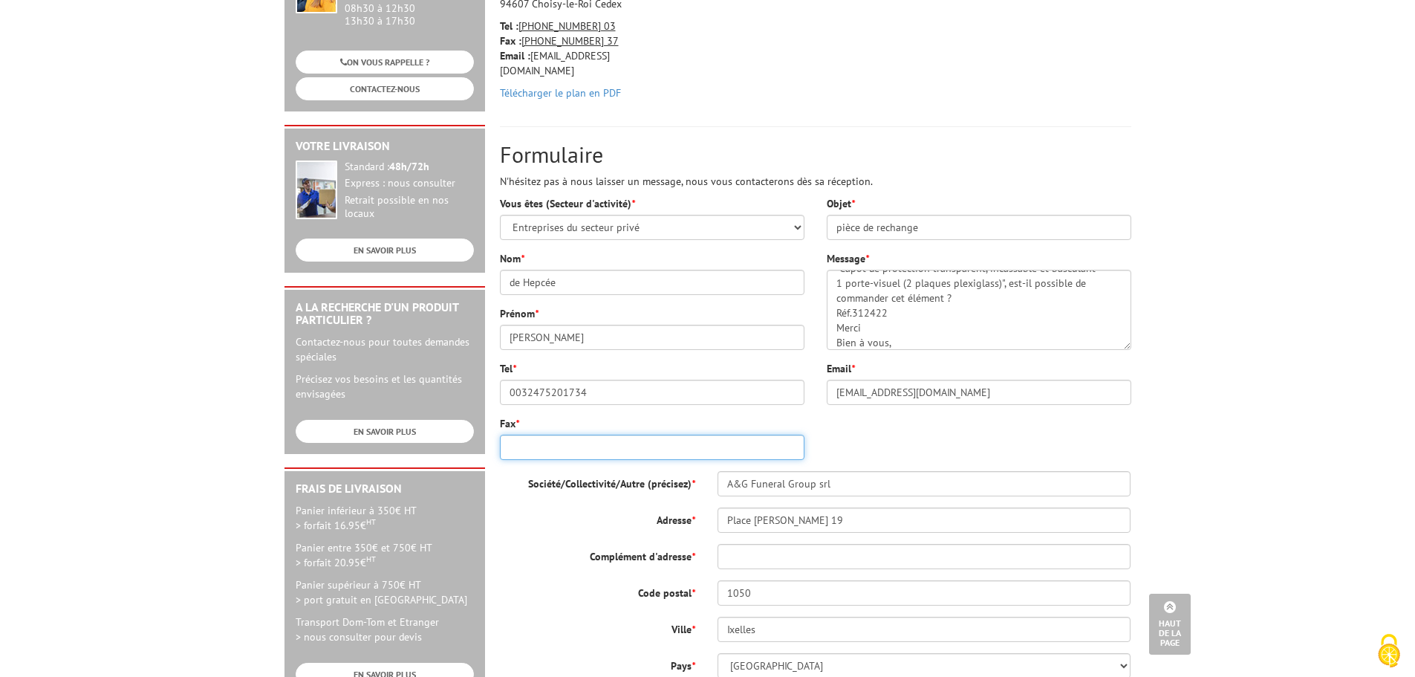
scroll to position [223, 0]
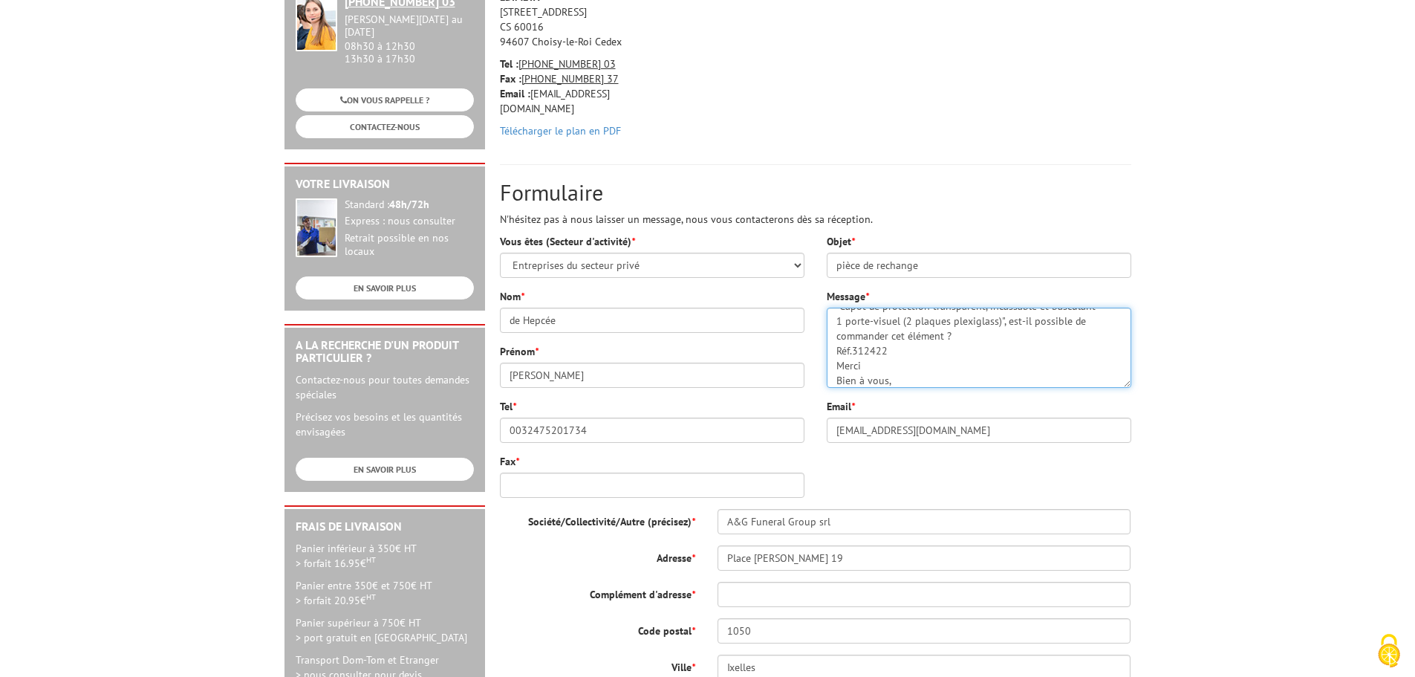
click at [974, 341] on textarea "Bonjour, j'ai commandé un présentoir mobile sur votre site. Avec le temps le pl…" at bounding box center [979, 348] width 305 height 80
click at [898, 346] on textarea "Bonjour, j'ai commandé un présentoir mobile sur votre site. Avec le temps le pl…" at bounding box center [979, 348] width 305 height 80
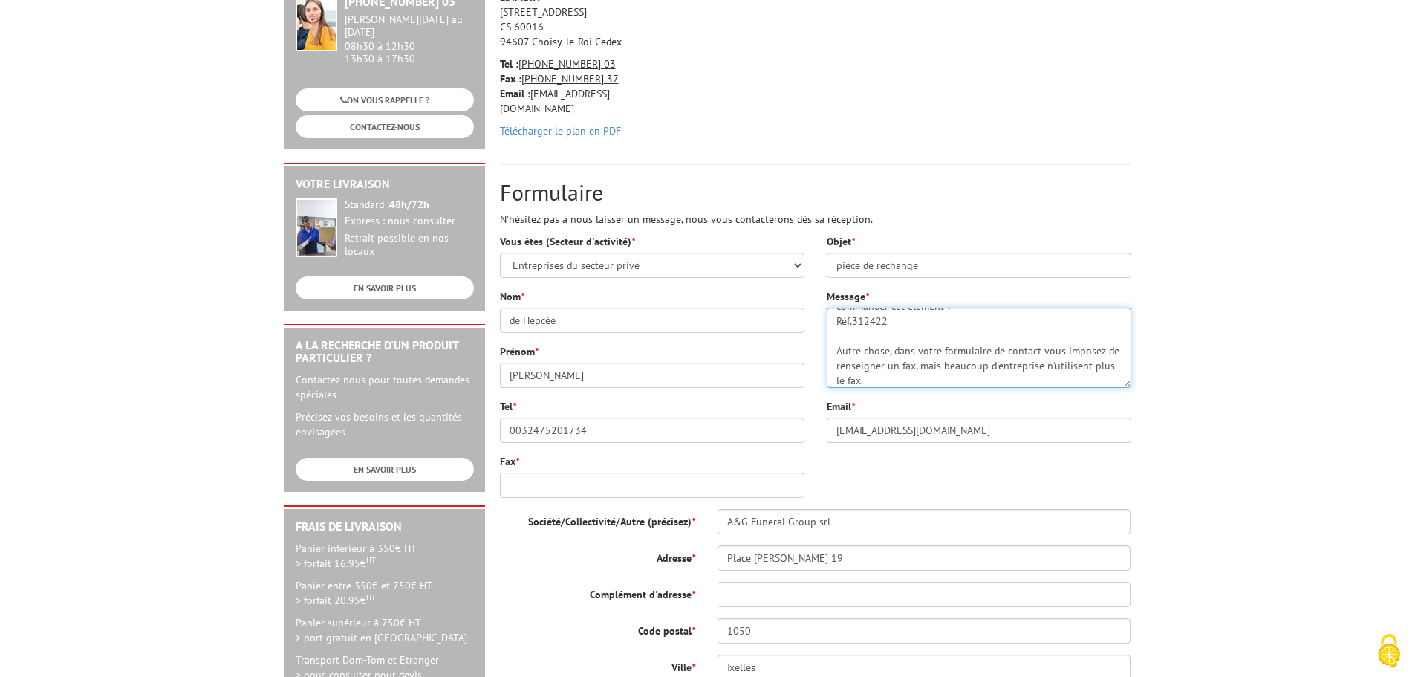
scroll to position [103, 0]
type textarea "Bonjour, j'ai commandé un présentoir mobile sur votre site. Avec le temps le pl…"
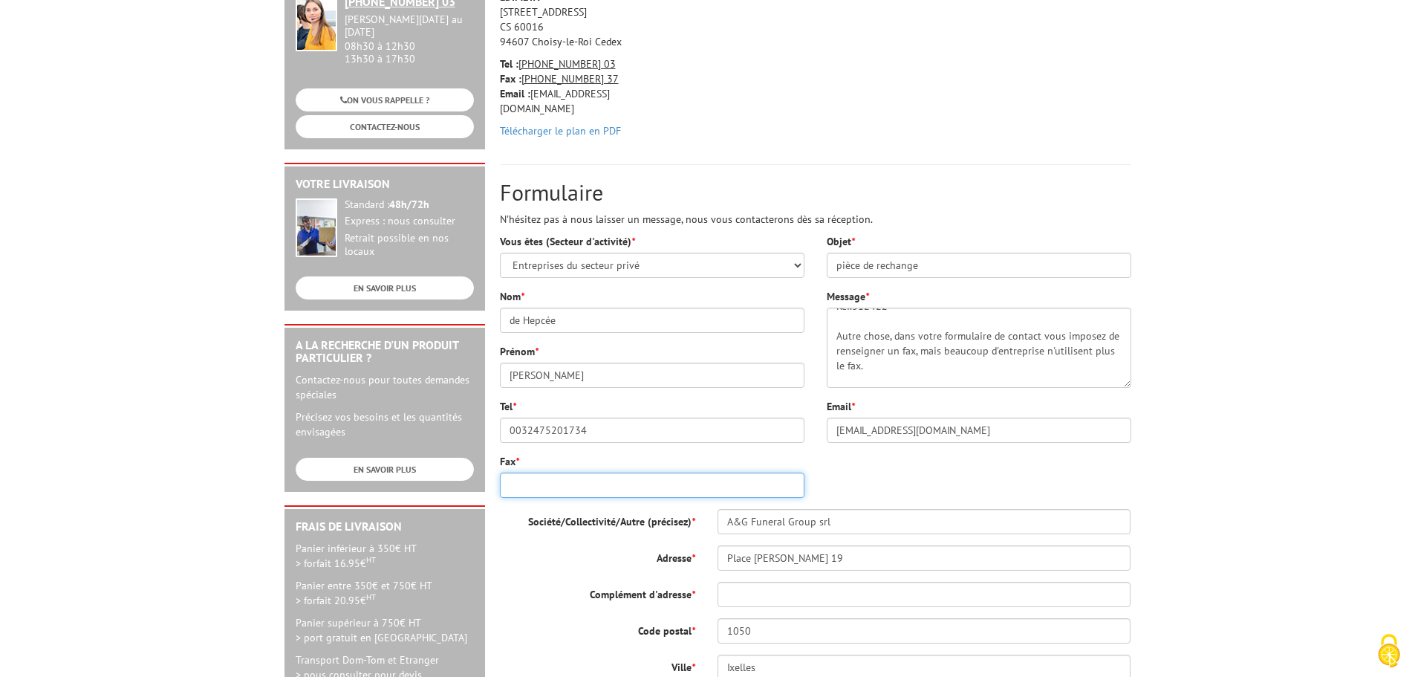
click at [732, 487] on input "Fax *" at bounding box center [652, 485] width 305 height 25
type input "0475201734"
type input "6"
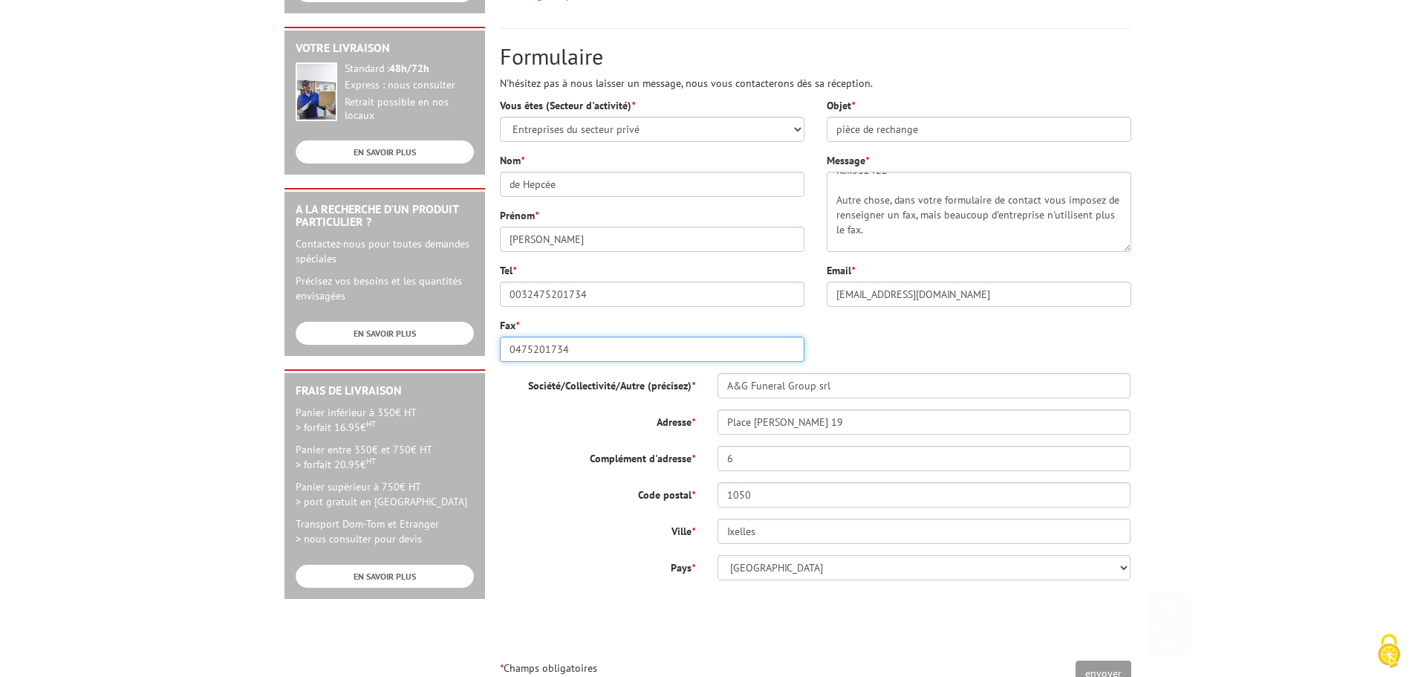
scroll to position [372, 0]
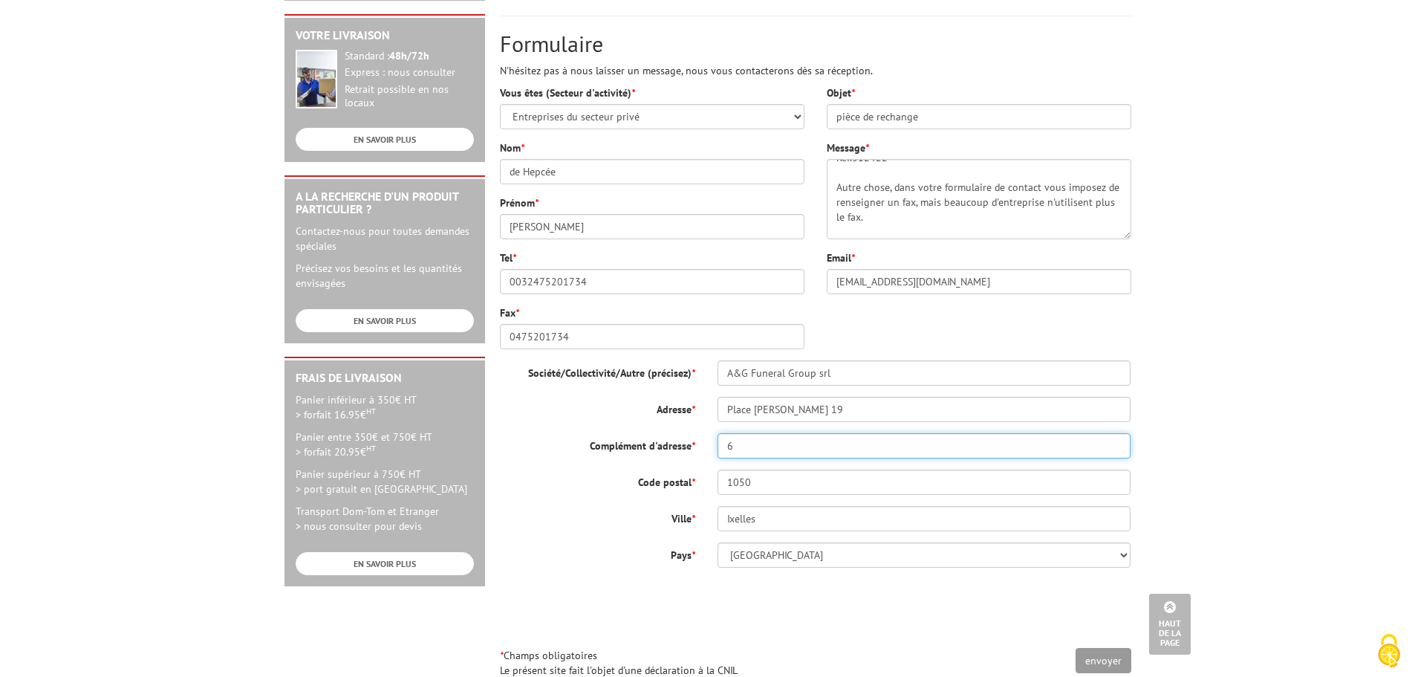
click at [763, 445] on input "6" at bounding box center [925, 445] width 414 height 25
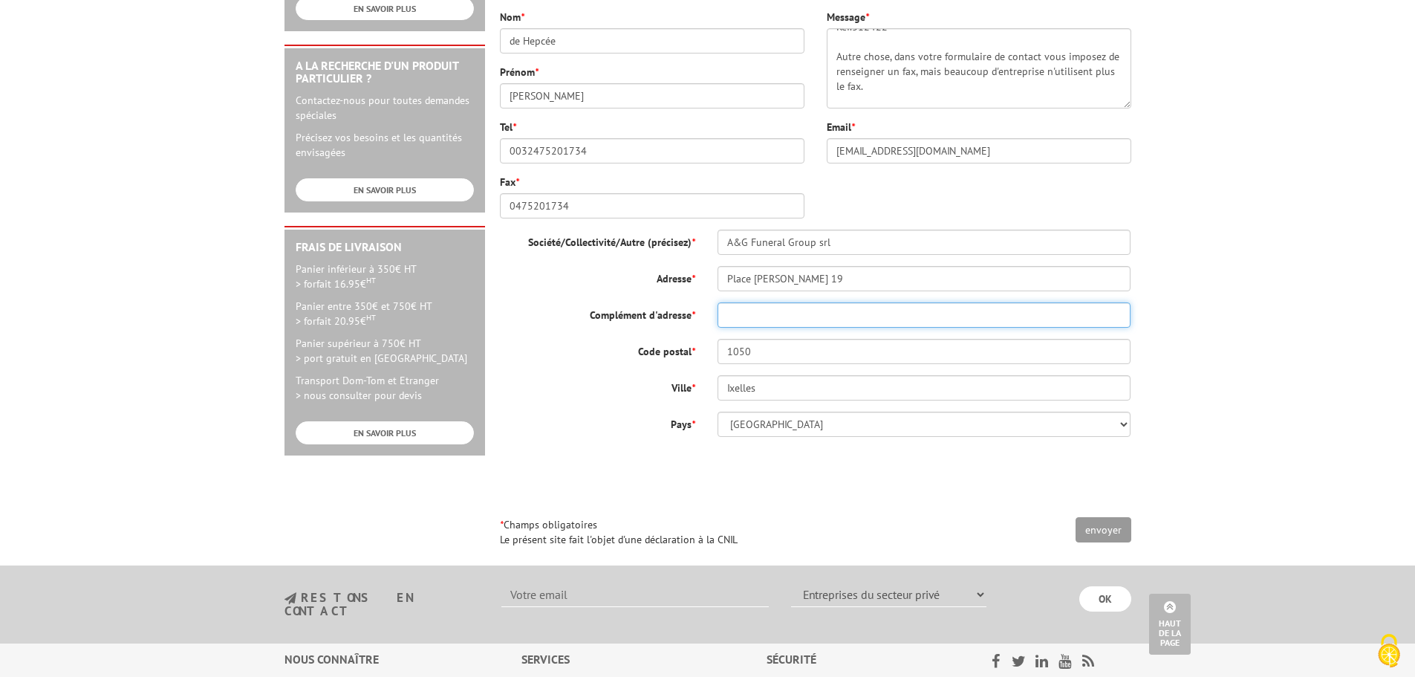
scroll to position [520, 0]
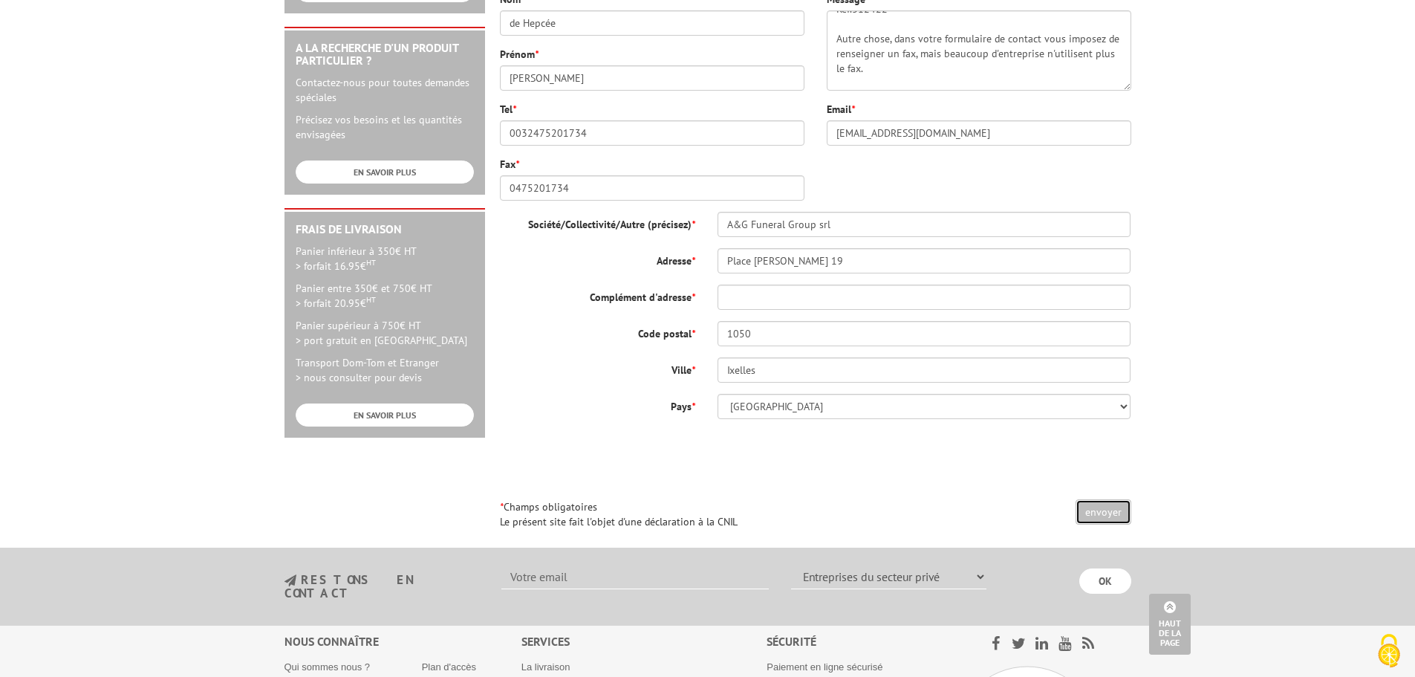
click at [1092, 516] on input "envoyer" at bounding box center [1104, 511] width 56 height 25
click at [785, 306] on input "Complément d'adresse *" at bounding box center [925, 297] width 414 height 25
click at [733, 296] on input "19" at bounding box center [925, 297] width 414 height 25
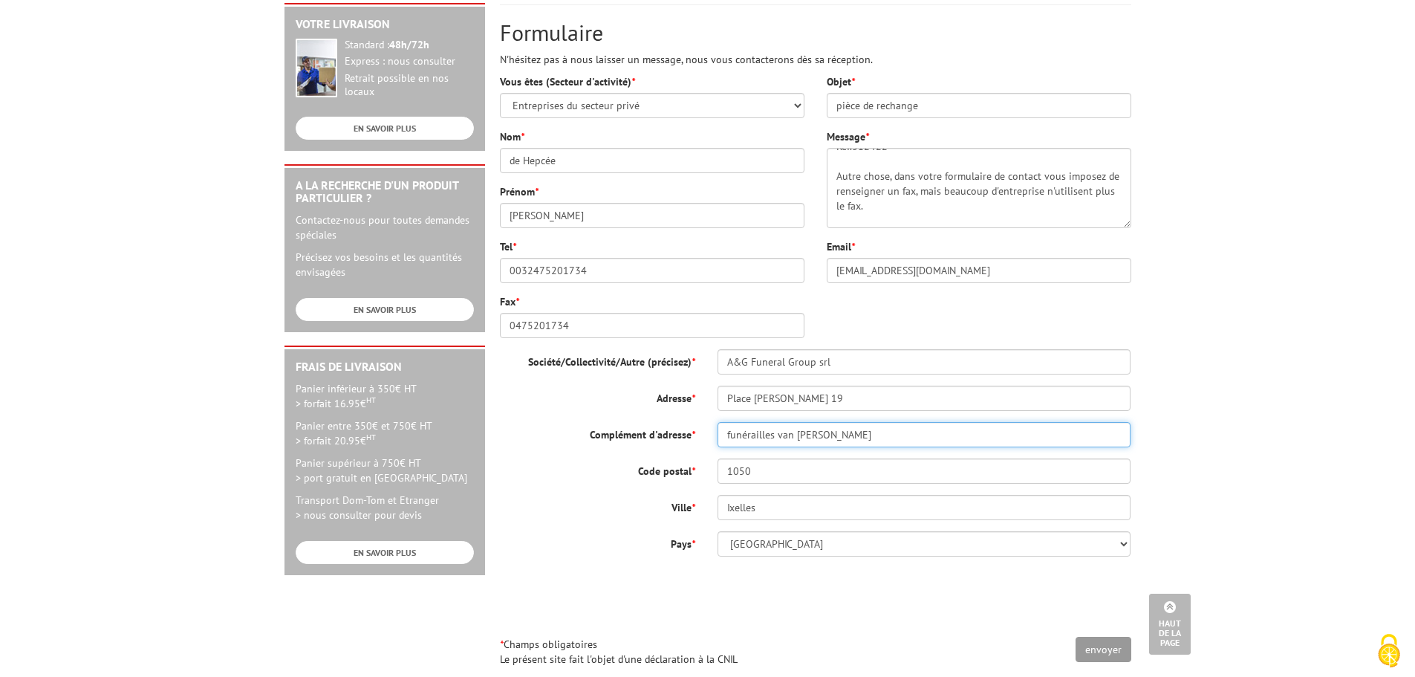
scroll to position [372, 0]
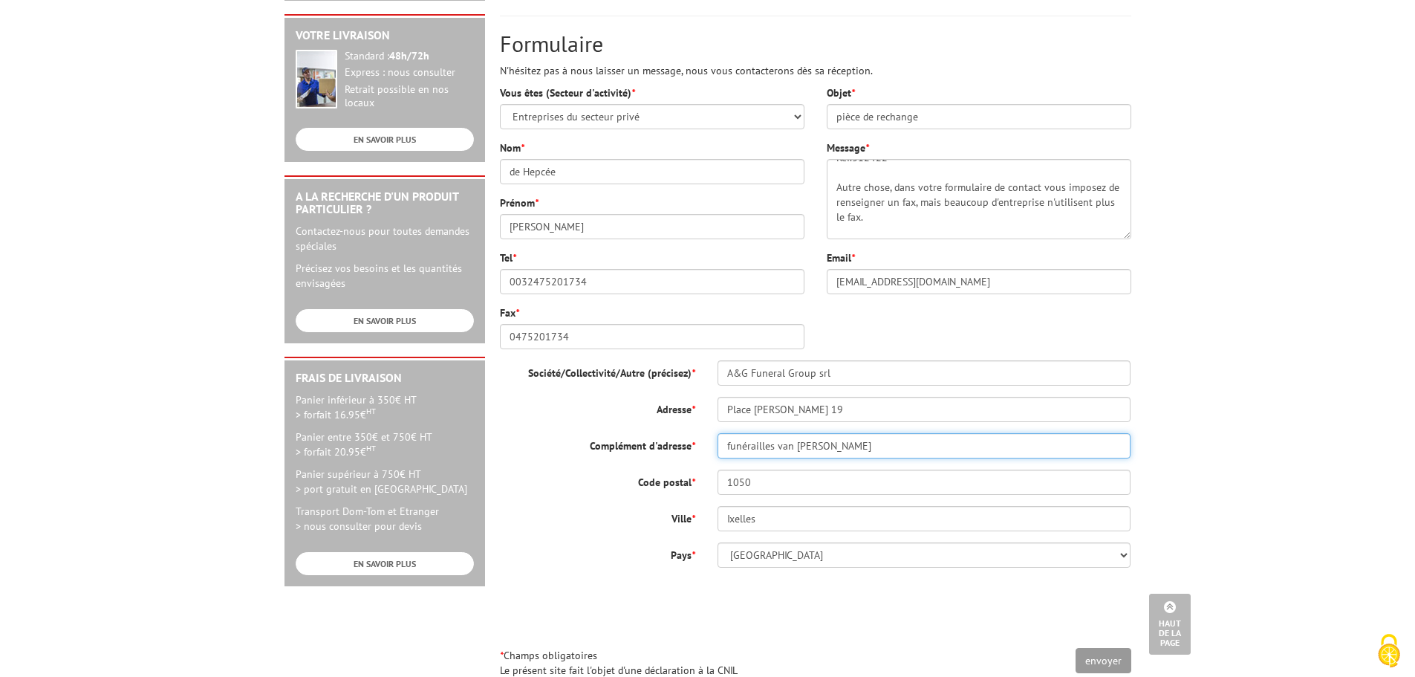
type input "funérailles van gossum"
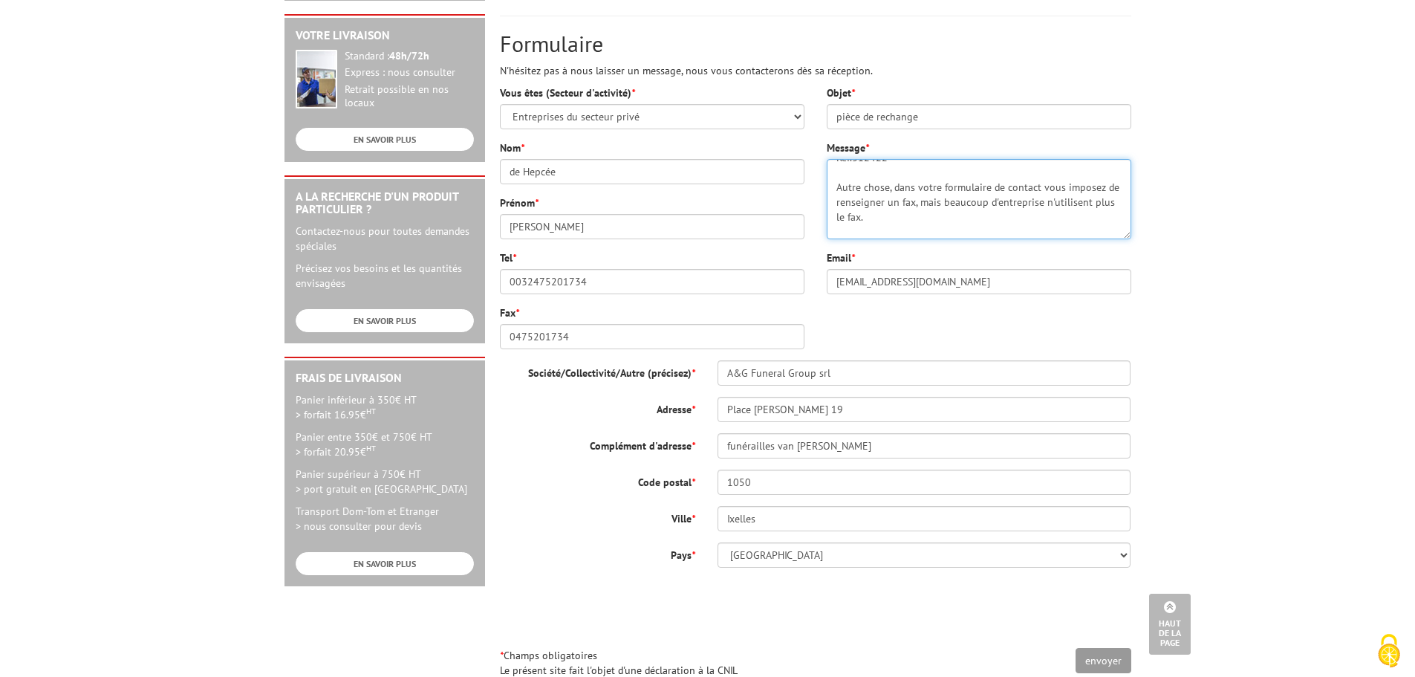
click at [915, 220] on textarea "Bonjour, j'ai commandé un présentoir mobile sur votre site. Avec le temps le pl…" at bounding box center [979, 199] width 305 height 80
type textarea "Bonjour, j'ai commandé un présentoir mobile sur votre site. Avec le temps le pl…"
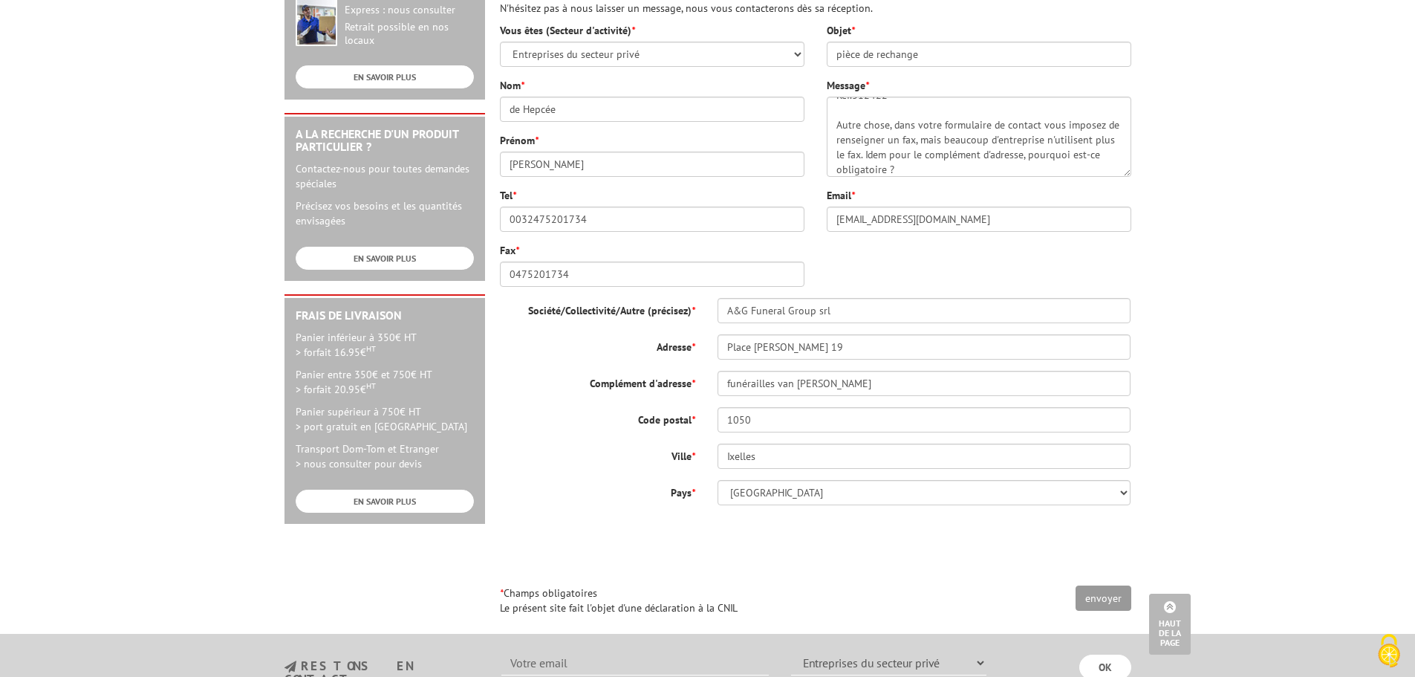
scroll to position [520, 0]
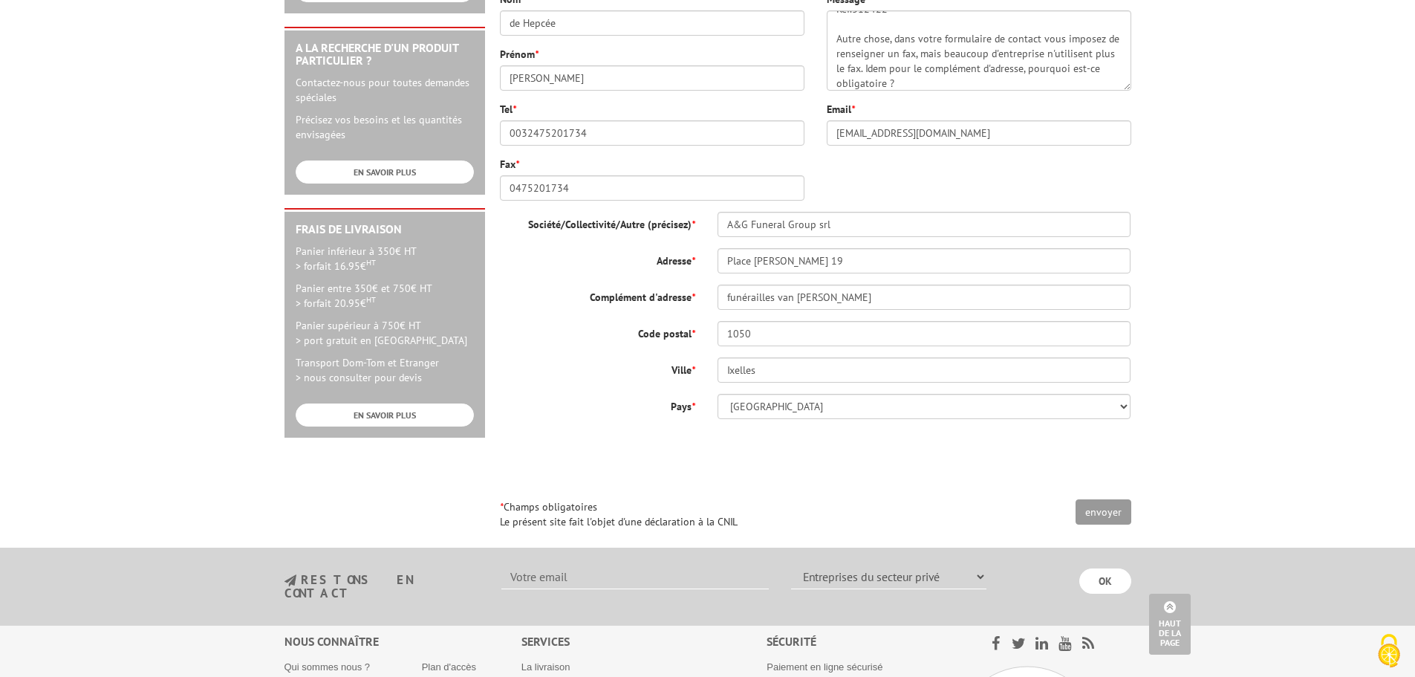
click at [1095, 525] on p "* Champs obligatoires Le présent site fait l'objet d'une déclaration à la CNIL" at bounding box center [816, 514] width 632 height 30
click at [1103, 516] on input "envoyer" at bounding box center [1104, 511] width 56 height 25
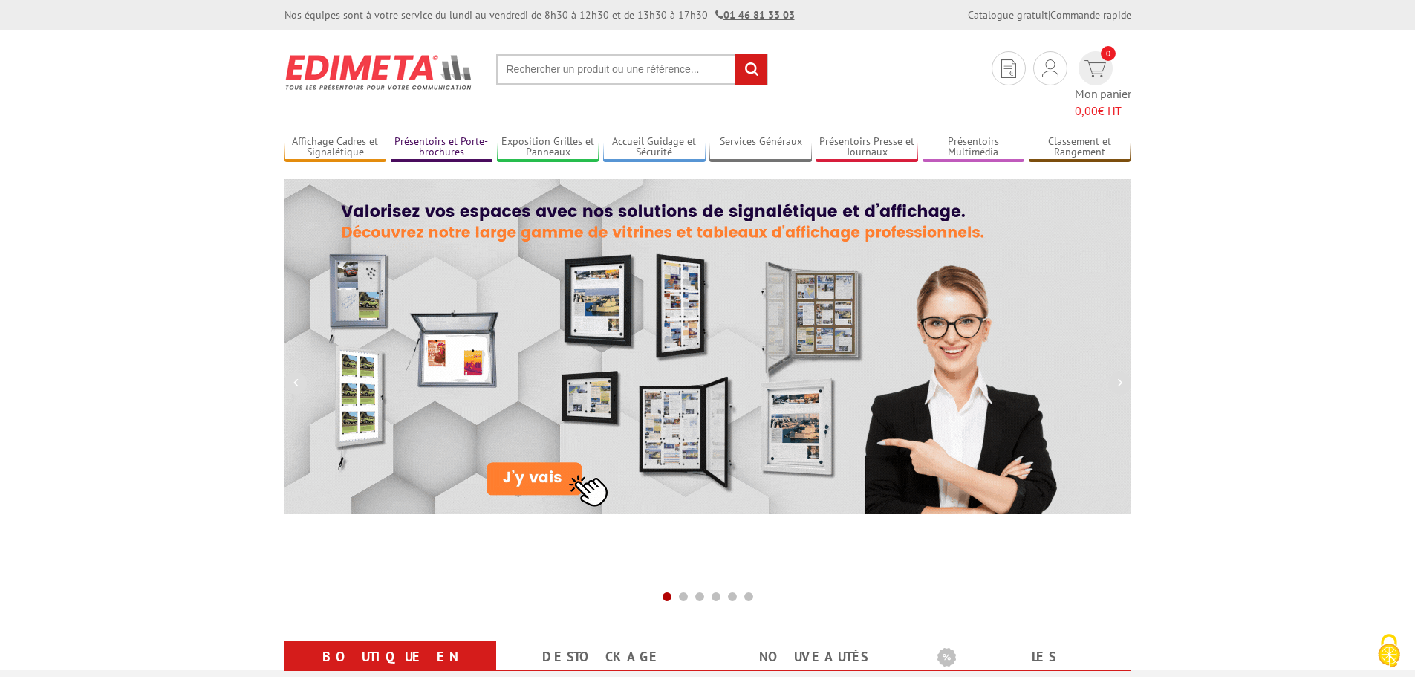
click at [463, 135] on link "Présentoirs et Porte-brochures" at bounding box center [442, 147] width 103 height 25
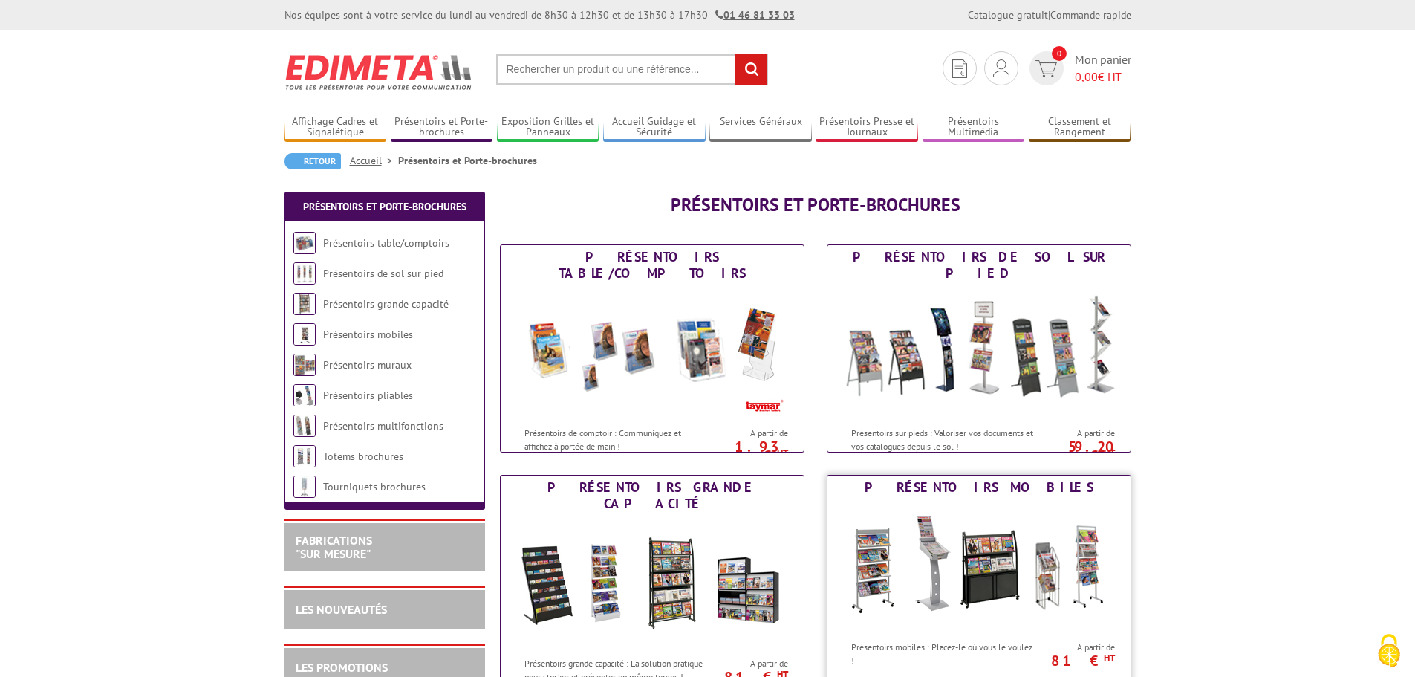
click at [965, 571] on img at bounding box center [979, 566] width 275 height 134
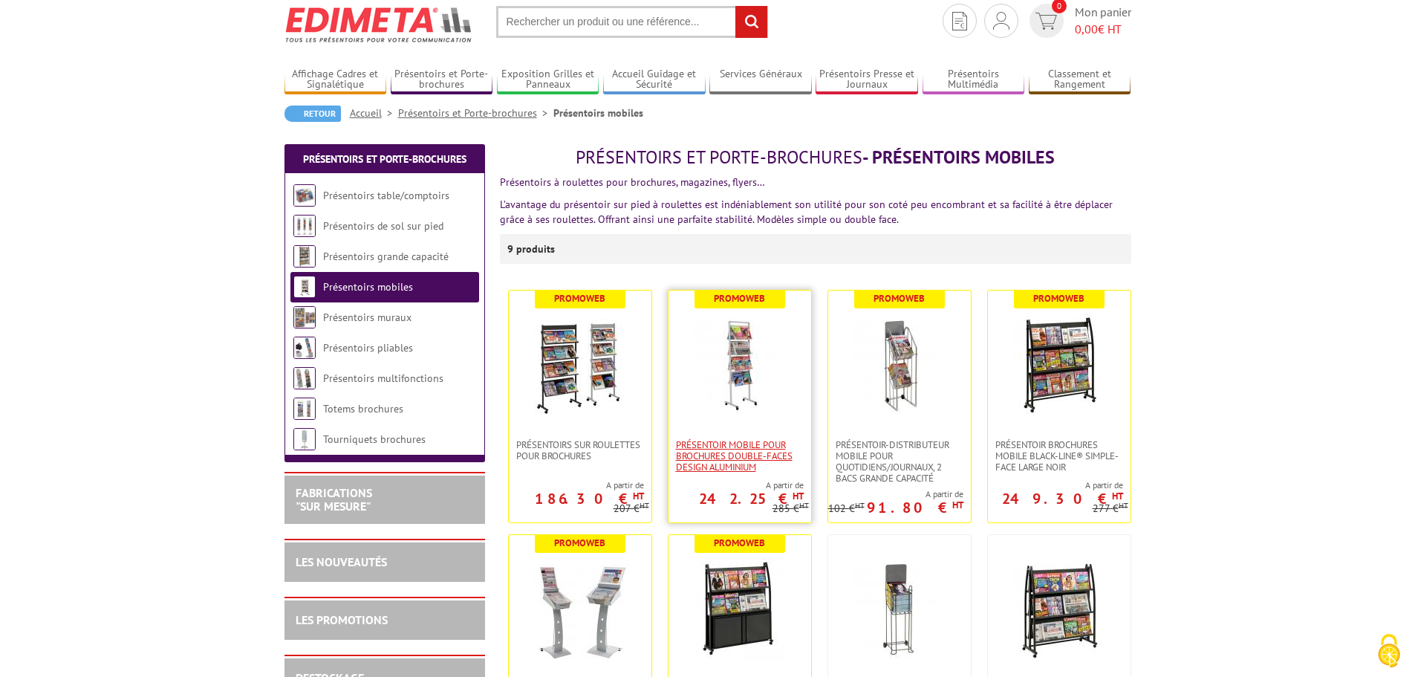
scroll to position [74, 0]
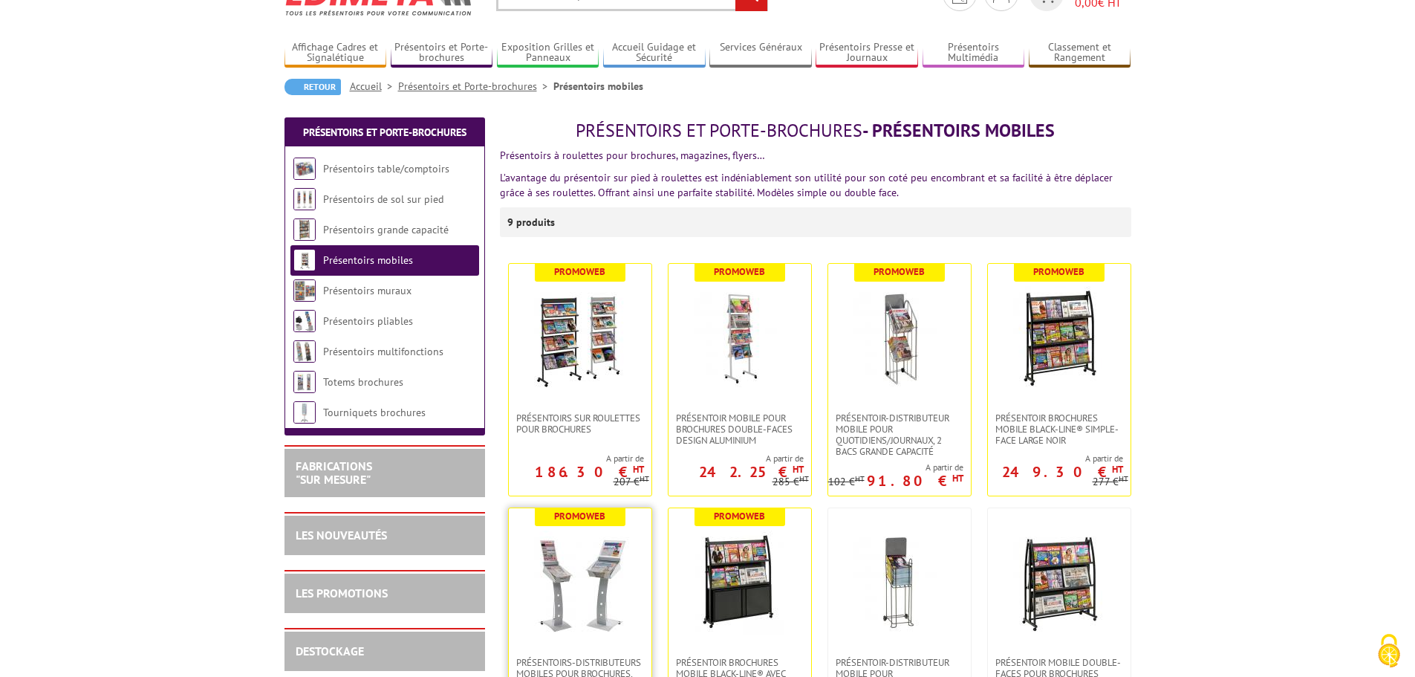
click at [565, 554] on img at bounding box center [580, 583] width 104 height 104
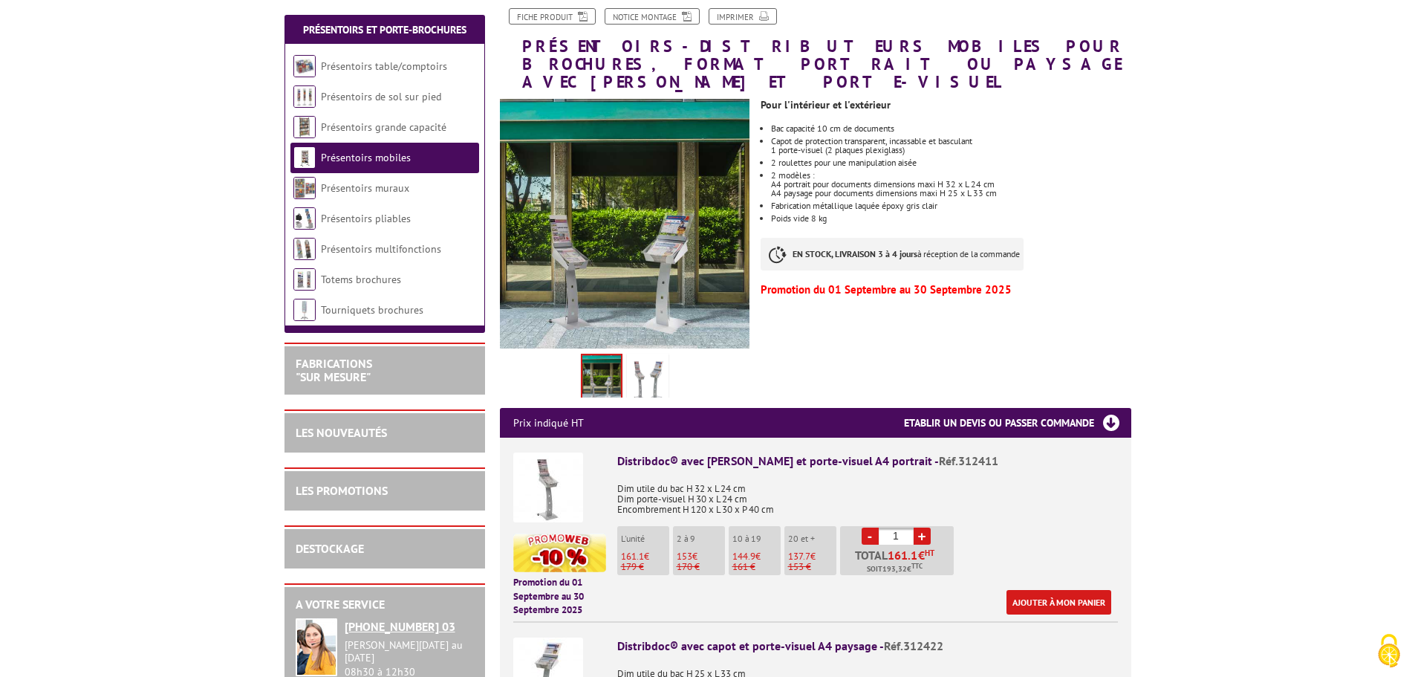
scroll to position [297, 0]
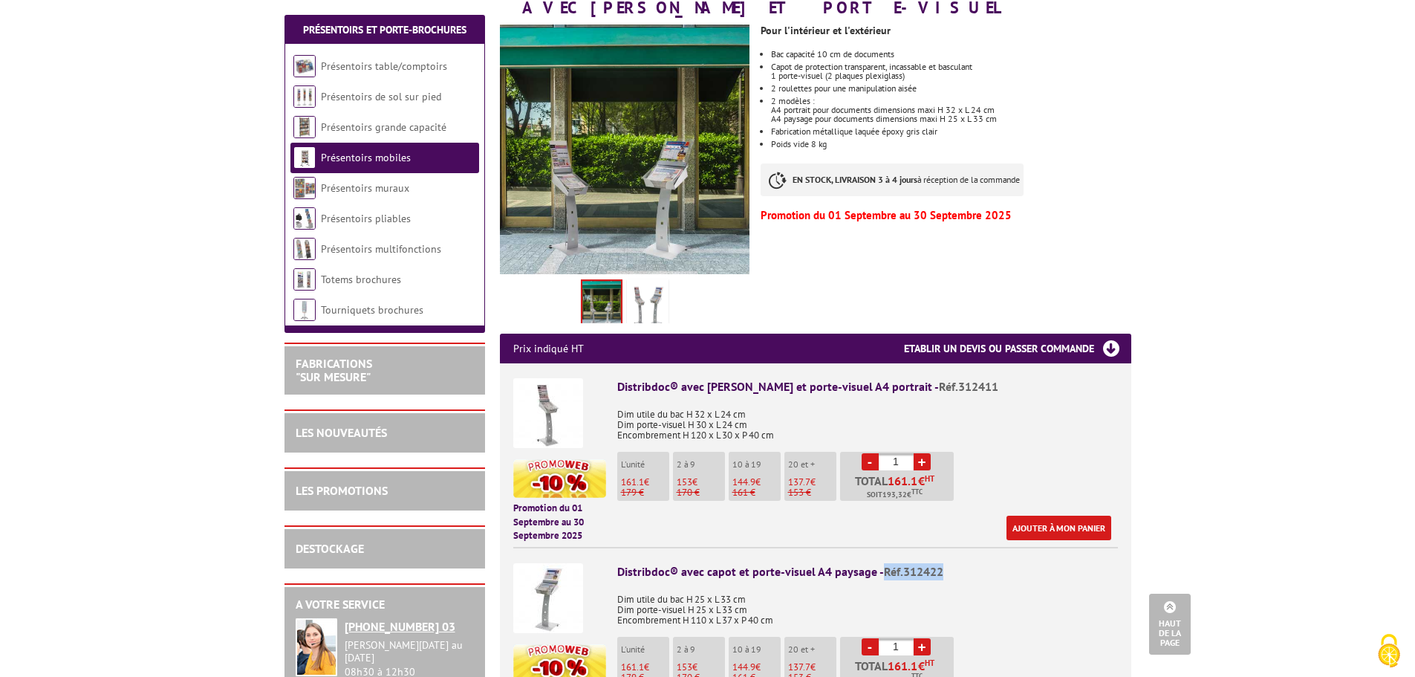
drag, startPoint x: 959, startPoint y: 551, endPoint x: 882, endPoint y: 559, distance: 76.9
click at [882, 563] on div "Distribdoc® avec capot et porte-visuel A4 paysage - Réf.312422" at bounding box center [867, 571] width 501 height 17
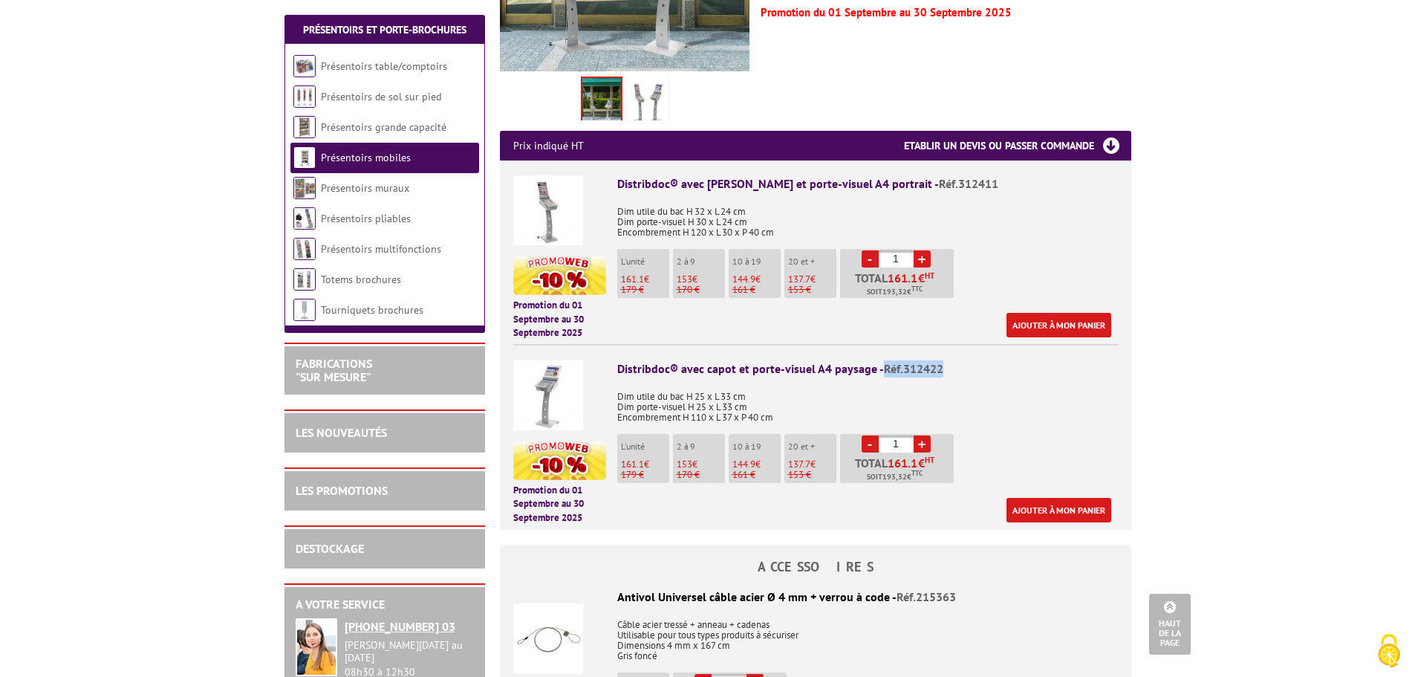
scroll to position [520, 0]
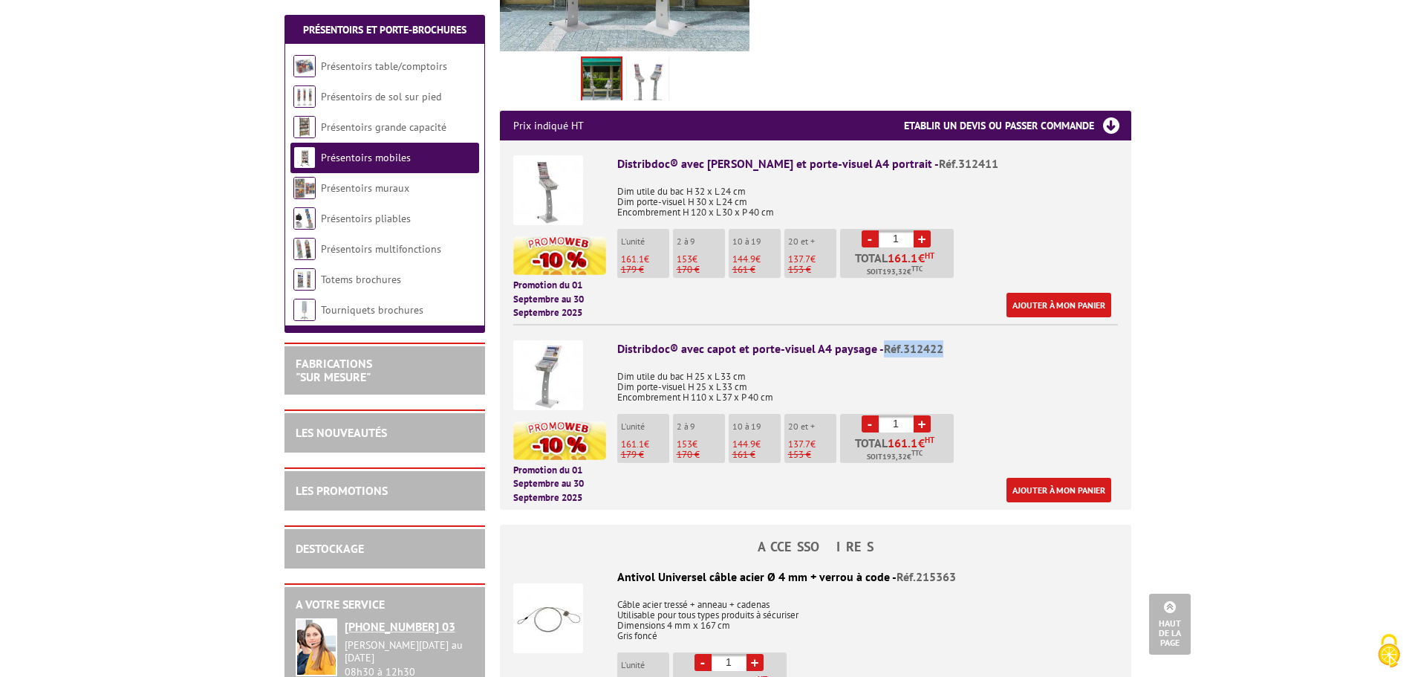
copy span "Réf.312422"
